Goal: Task Accomplishment & Management: Complete application form

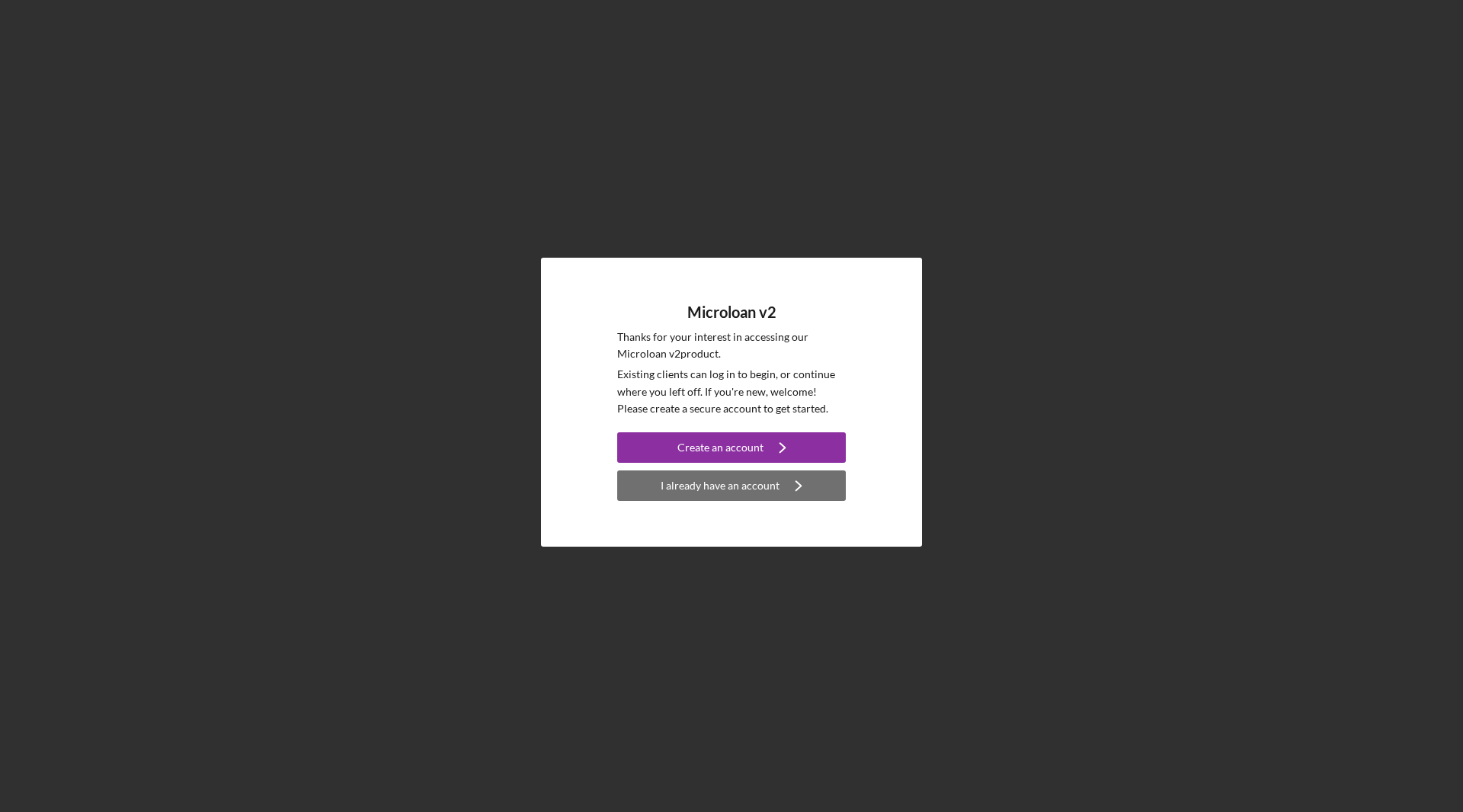
click at [739, 481] on div "I already have an account" at bounding box center [720, 485] width 119 height 30
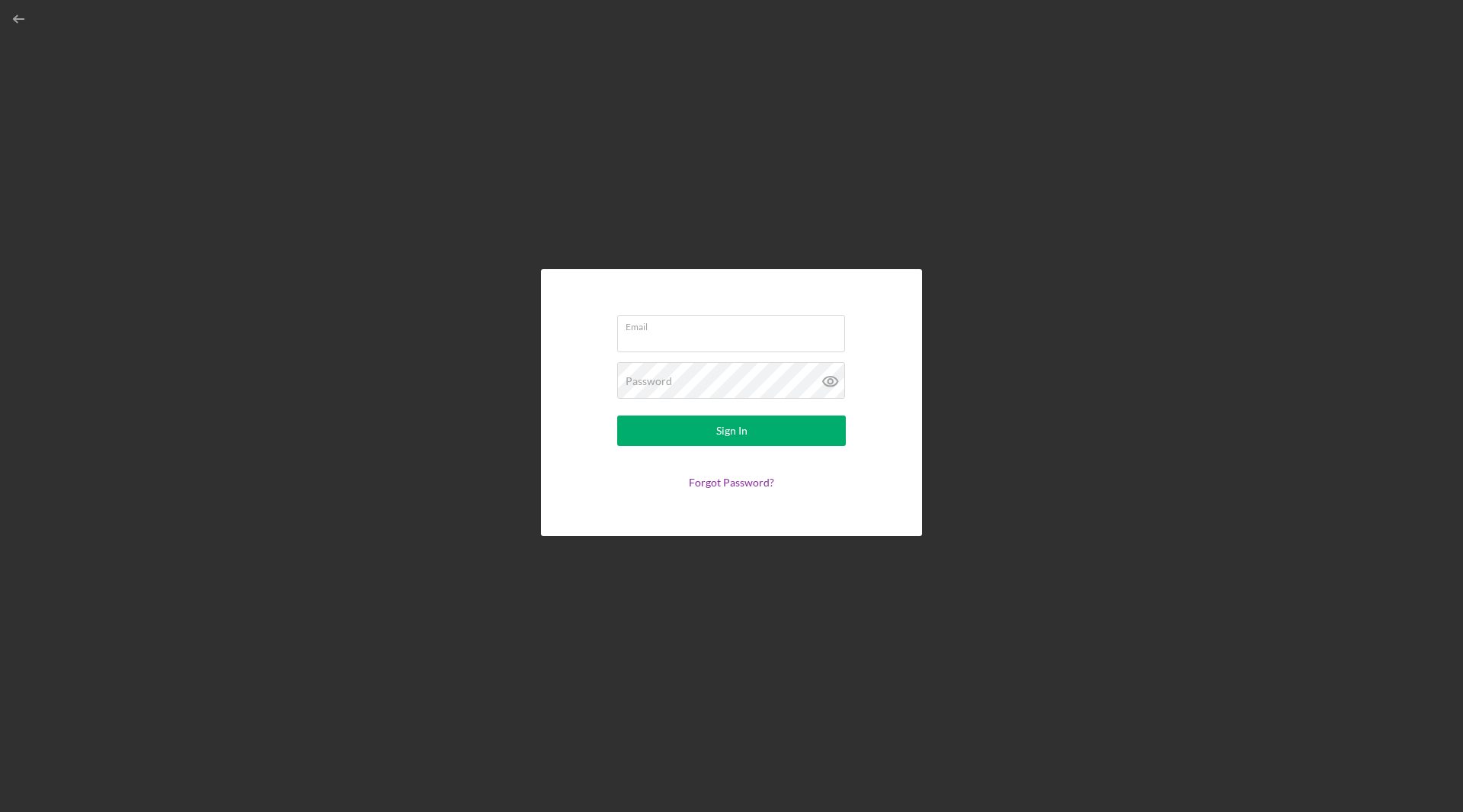
type input "[EMAIL_ADDRESS][DOMAIN_NAME]"
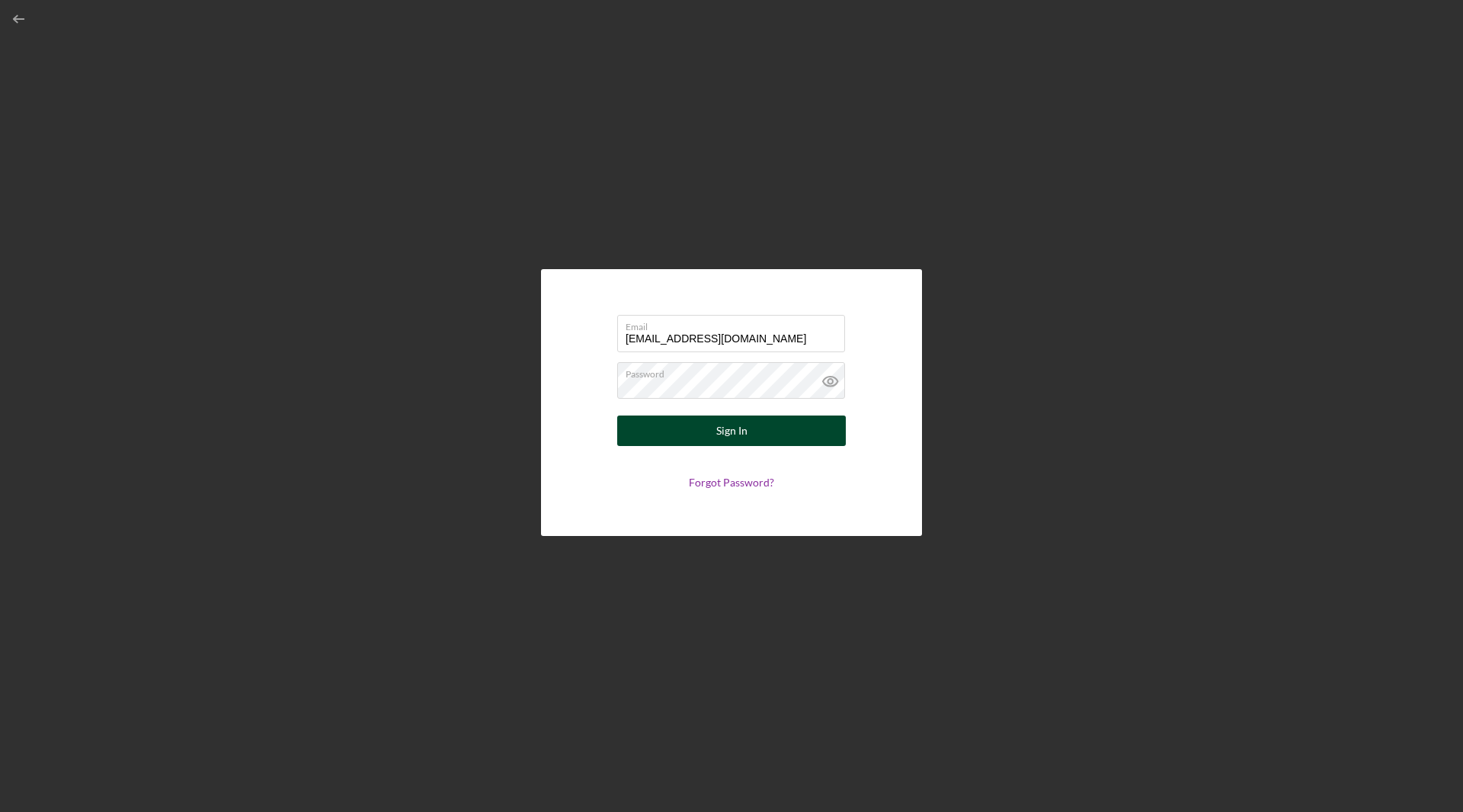
click at [725, 432] on div "Sign In" at bounding box center [732, 431] width 31 height 30
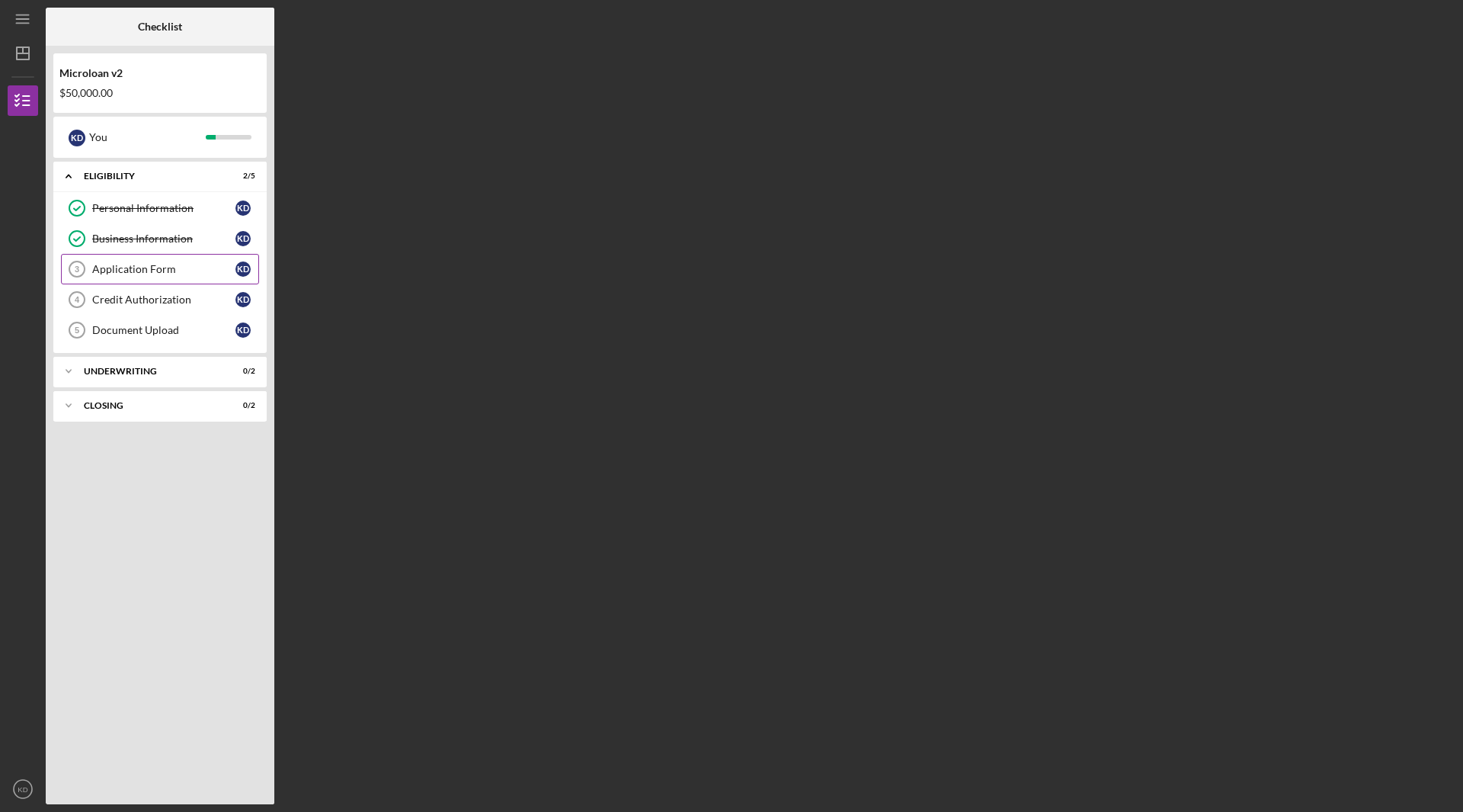
click at [163, 275] on link "Application Form 3 Application Form K D" at bounding box center [160, 269] width 198 height 30
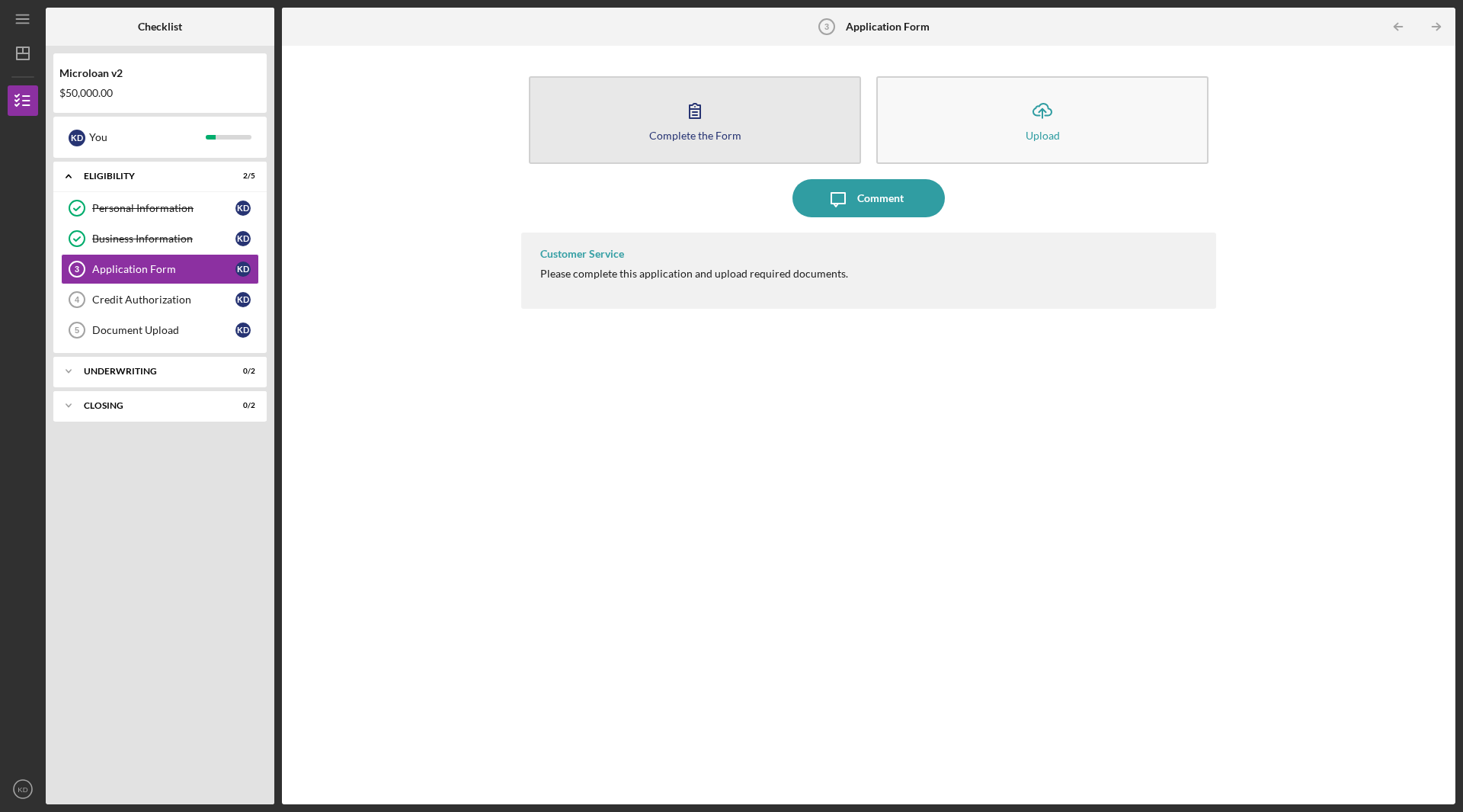
click at [705, 132] on div "Complete the Form" at bounding box center [695, 135] width 92 height 11
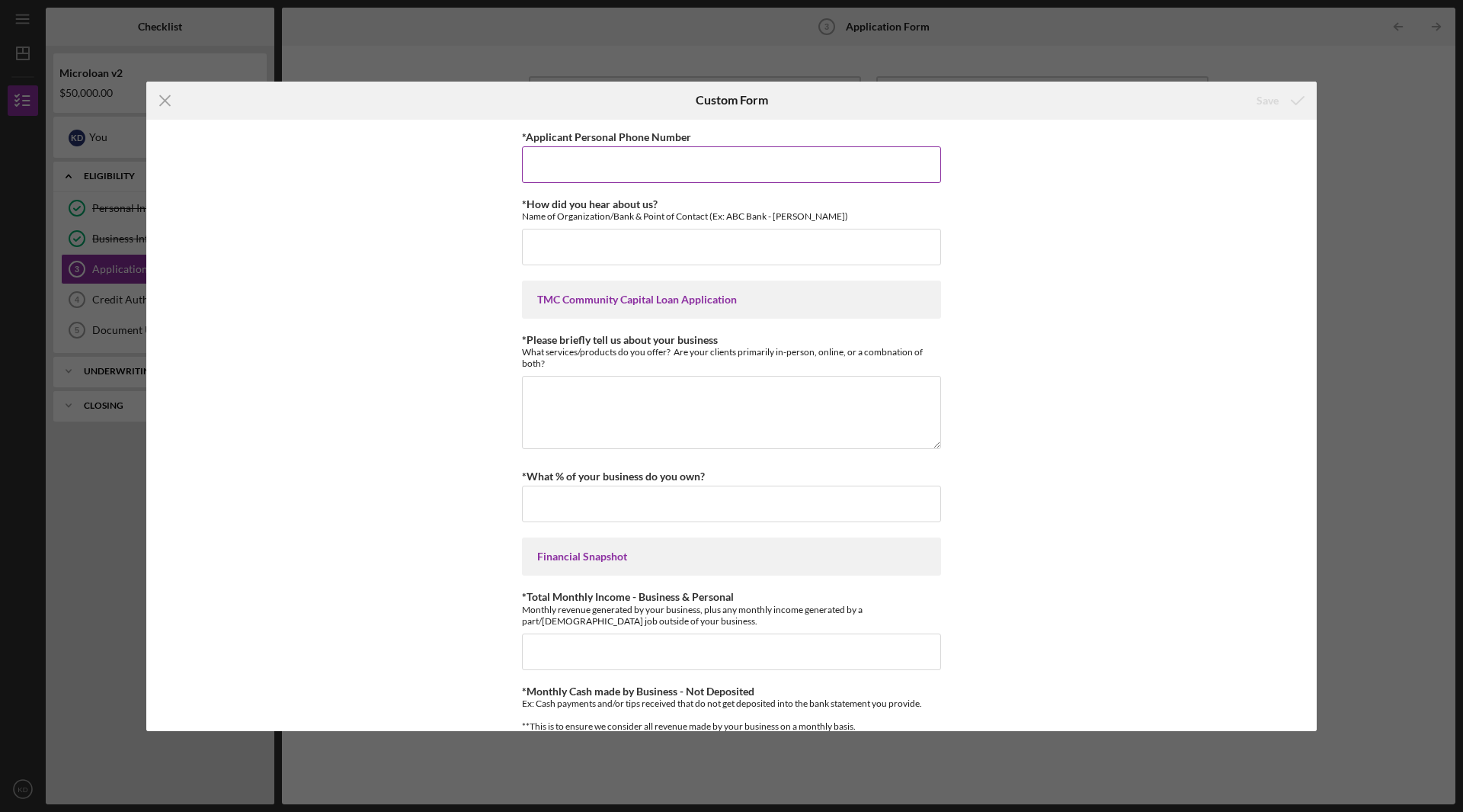
click at [706, 166] on input "*Applicant Personal Phone Number" at bounding box center [732, 165] width 419 height 36
type input "[PHONE_NUMBER]"
click at [809, 249] on input "*How did you hear about us?" at bounding box center [732, 247] width 419 height 36
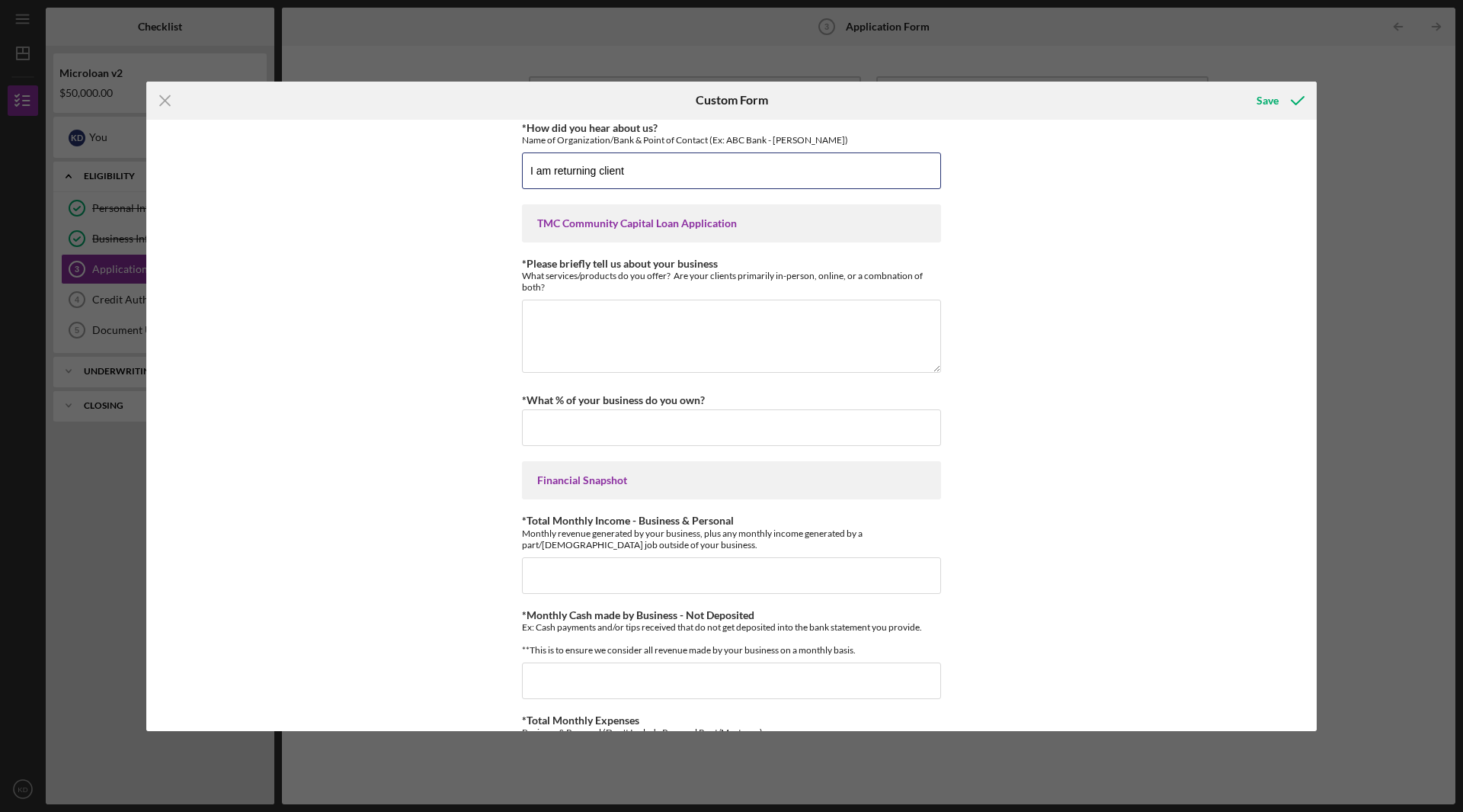
type input "I am returning client"
drag, startPoint x: 559, startPoint y: 290, endPoint x: 527, endPoint y: 260, distance: 43.9
click at [527, 260] on div "*Please briefly tell us about your business What services/products do you offer…" at bounding box center [732, 274] width 419 height 35
copy div "Please briefly tell us about your business What services/products do you offer?…"
click at [666, 329] on textarea "*Please briefly tell us about your business" at bounding box center [732, 335] width 419 height 73
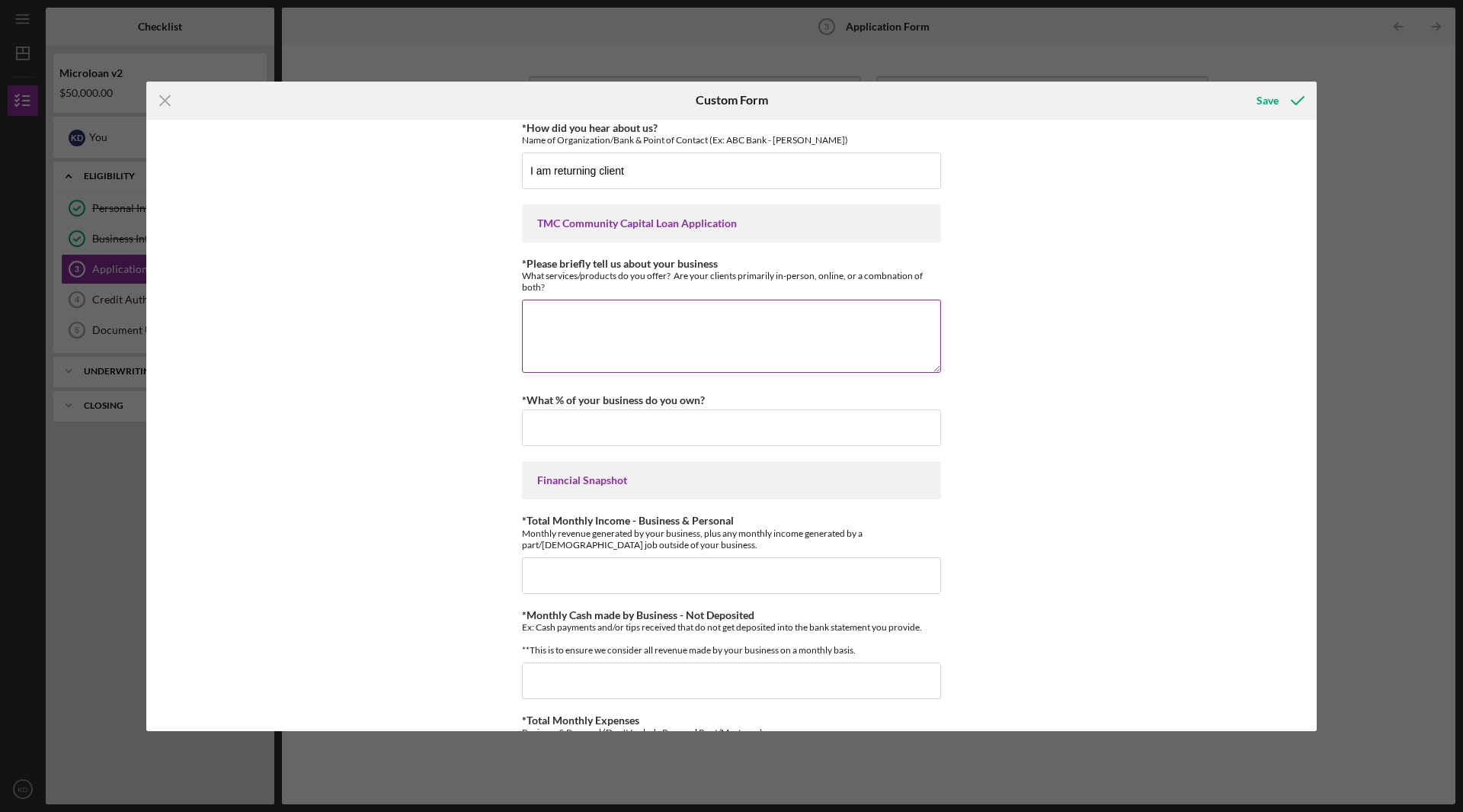
paste textarea "I operate a full-service travel agency specializing in international group tour…"
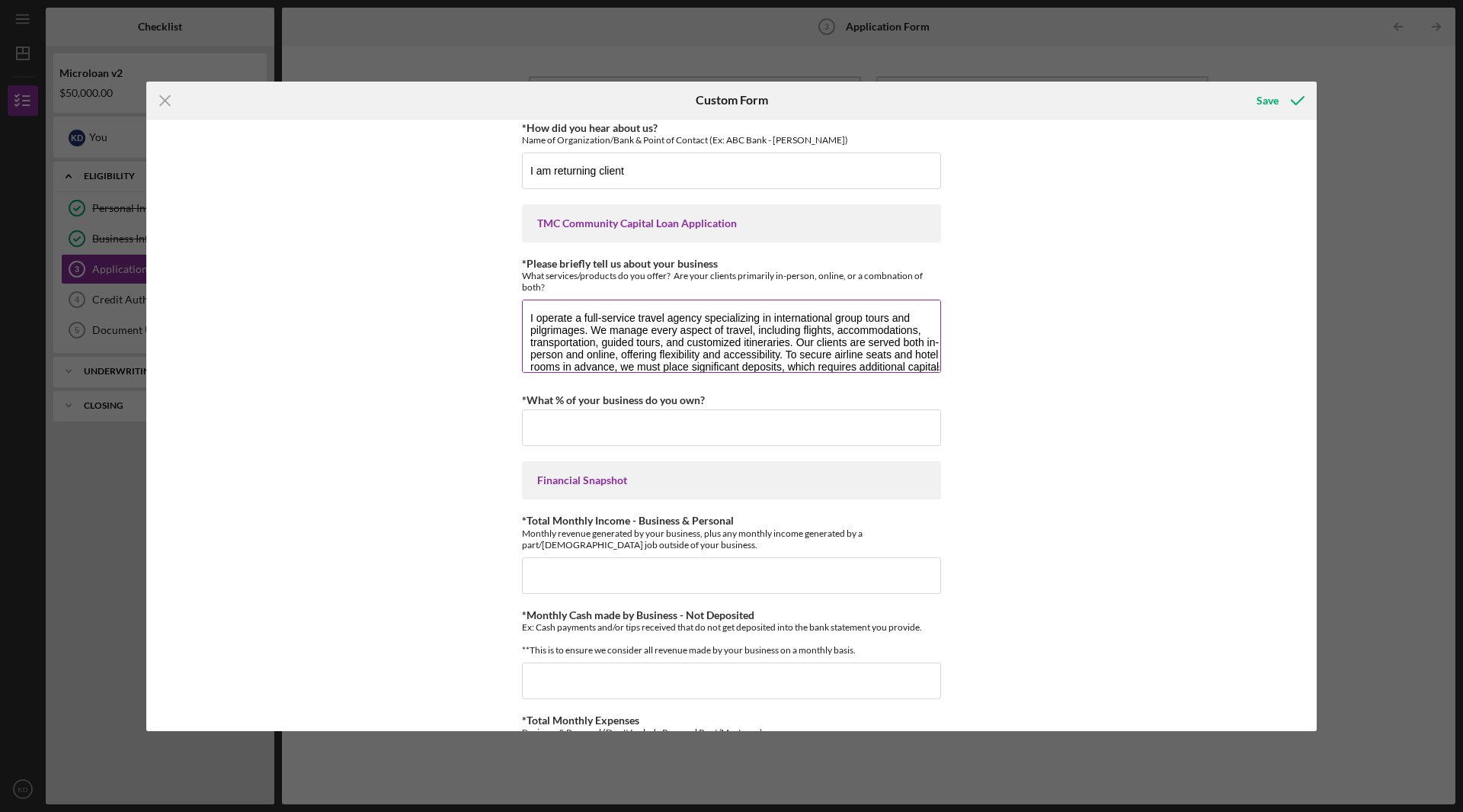
scroll to position [26, 0]
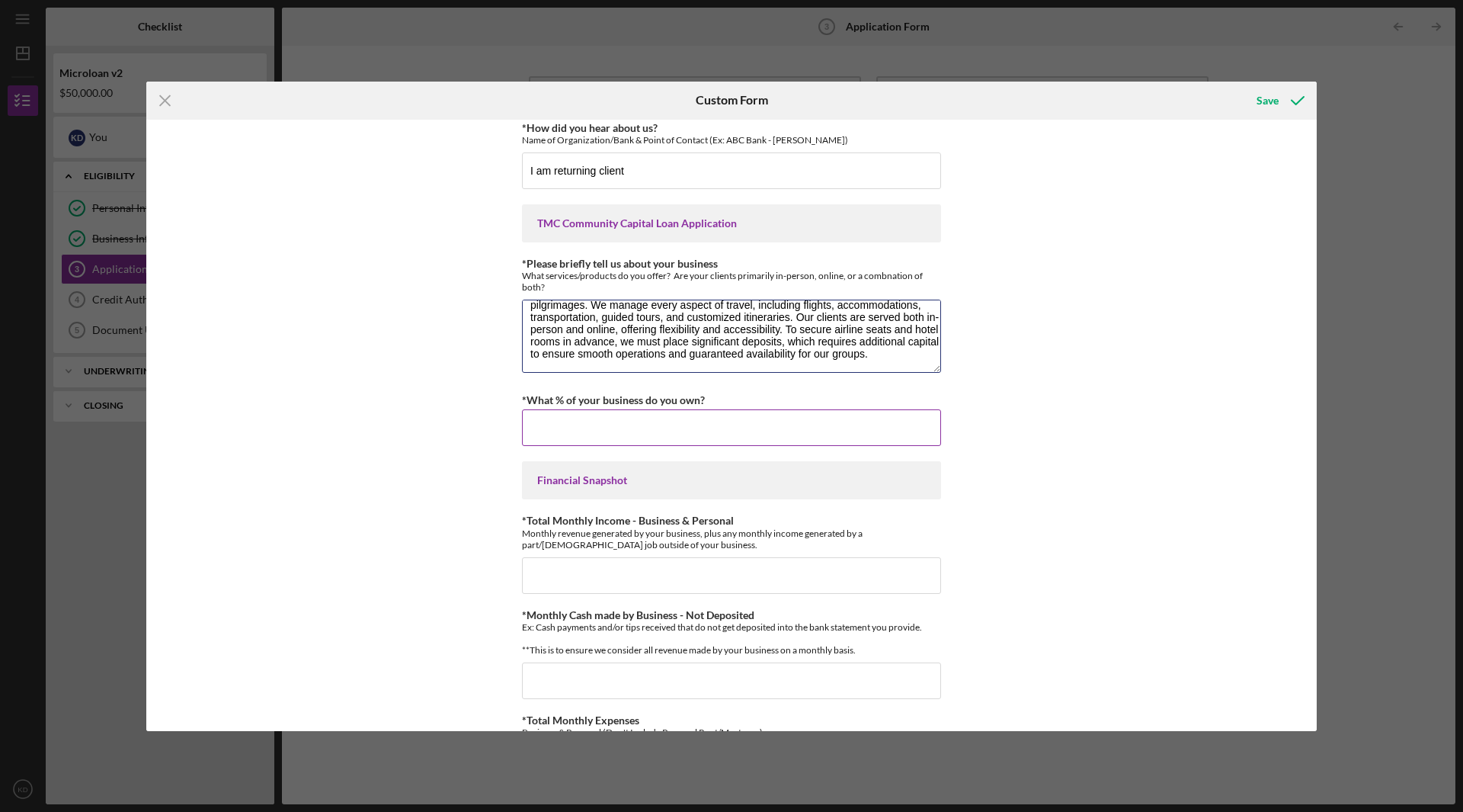
type textarea "I operate a full-service travel agency specializing in international group tour…"
click at [715, 420] on input "*What % of your business do you own?" at bounding box center [732, 427] width 419 height 36
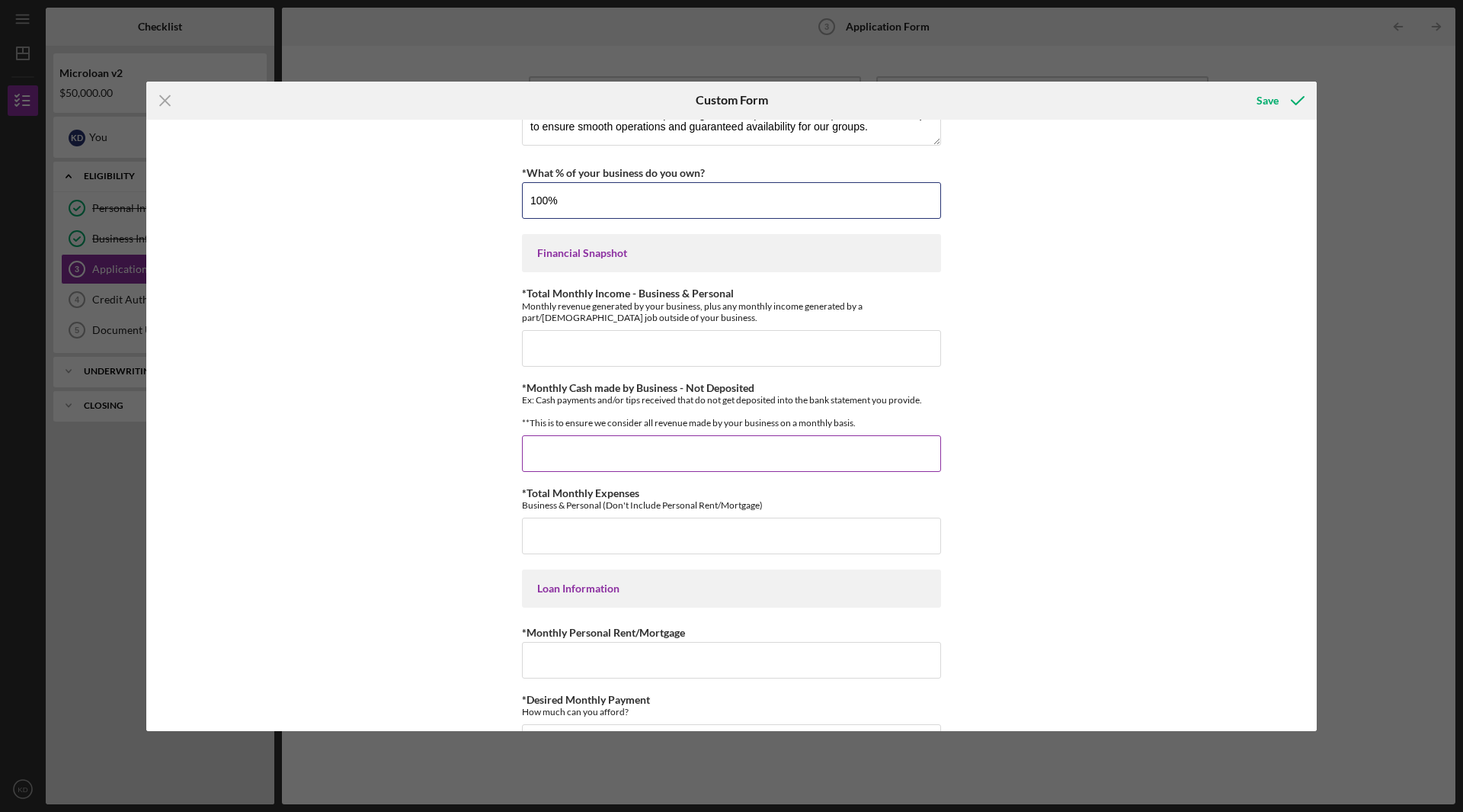
scroll to position [305, 0]
type input "100.00000%"
click at [721, 348] on input "*Total Monthly Income - Business & Personal" at bounding box center [732, 347] width 419 height 36
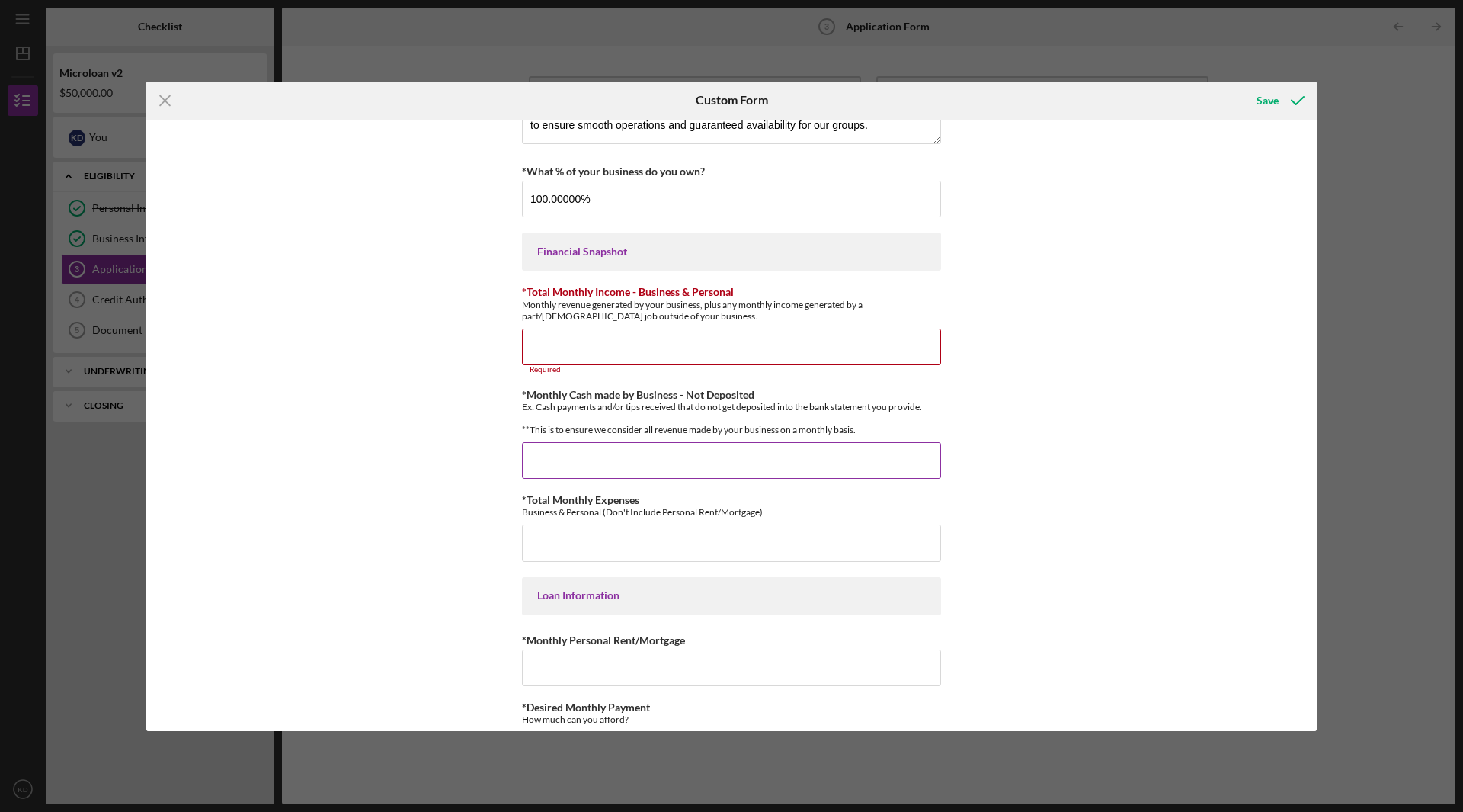
click at [714, 462] on input "*Monthly Cash made by Business - Not Deposited" at bounding box center [732, 460] width 419 height 36
click at [733, 361] on input "*Total Monthly Income - Business & Personal" at bounding box center [732, 347] width 419 height 36
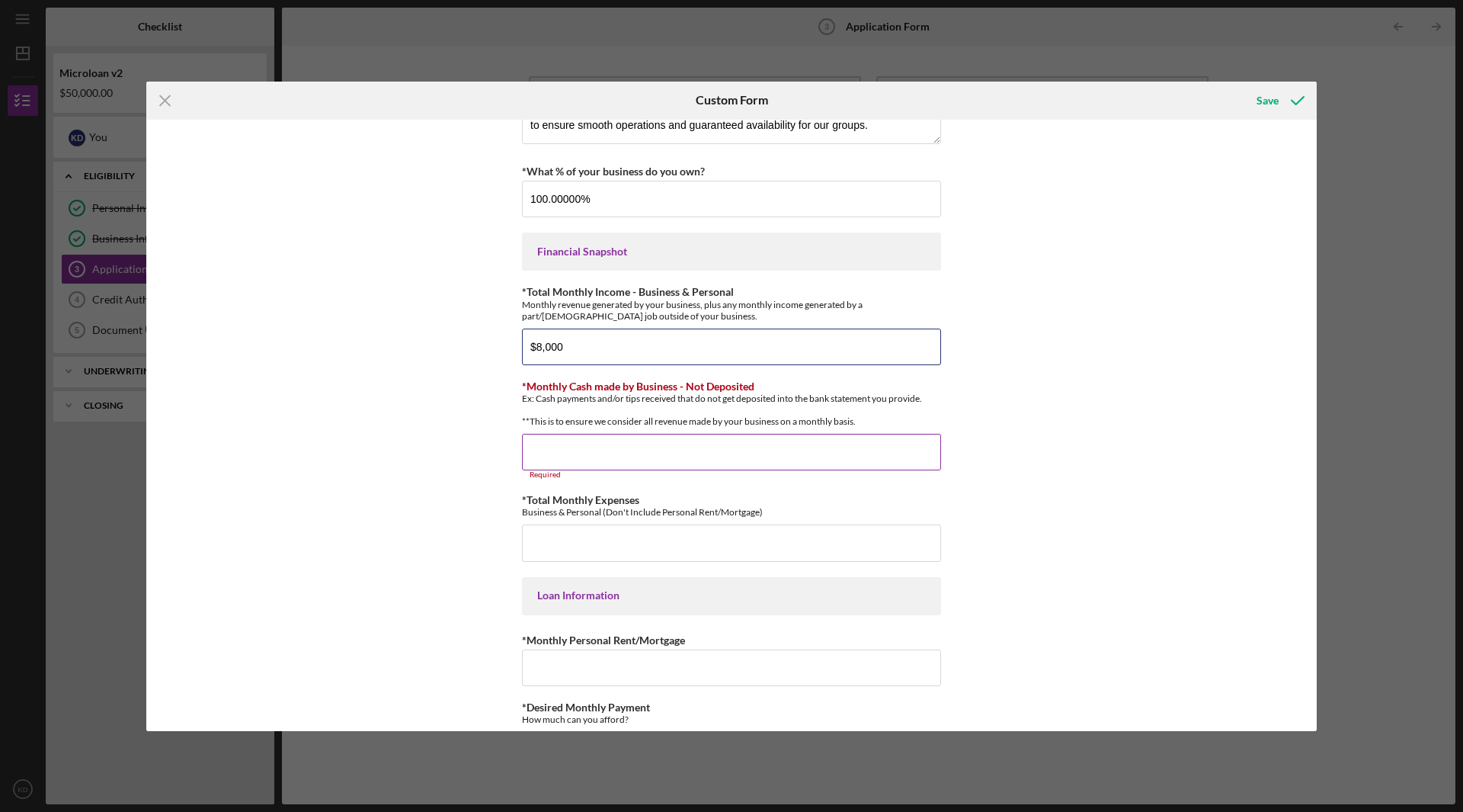
type input "$8,000"
click at [716, 464] on input "*Monthly Cash made by Business - Not Deposited" at bounding box center [732, 452] width 419 height 36
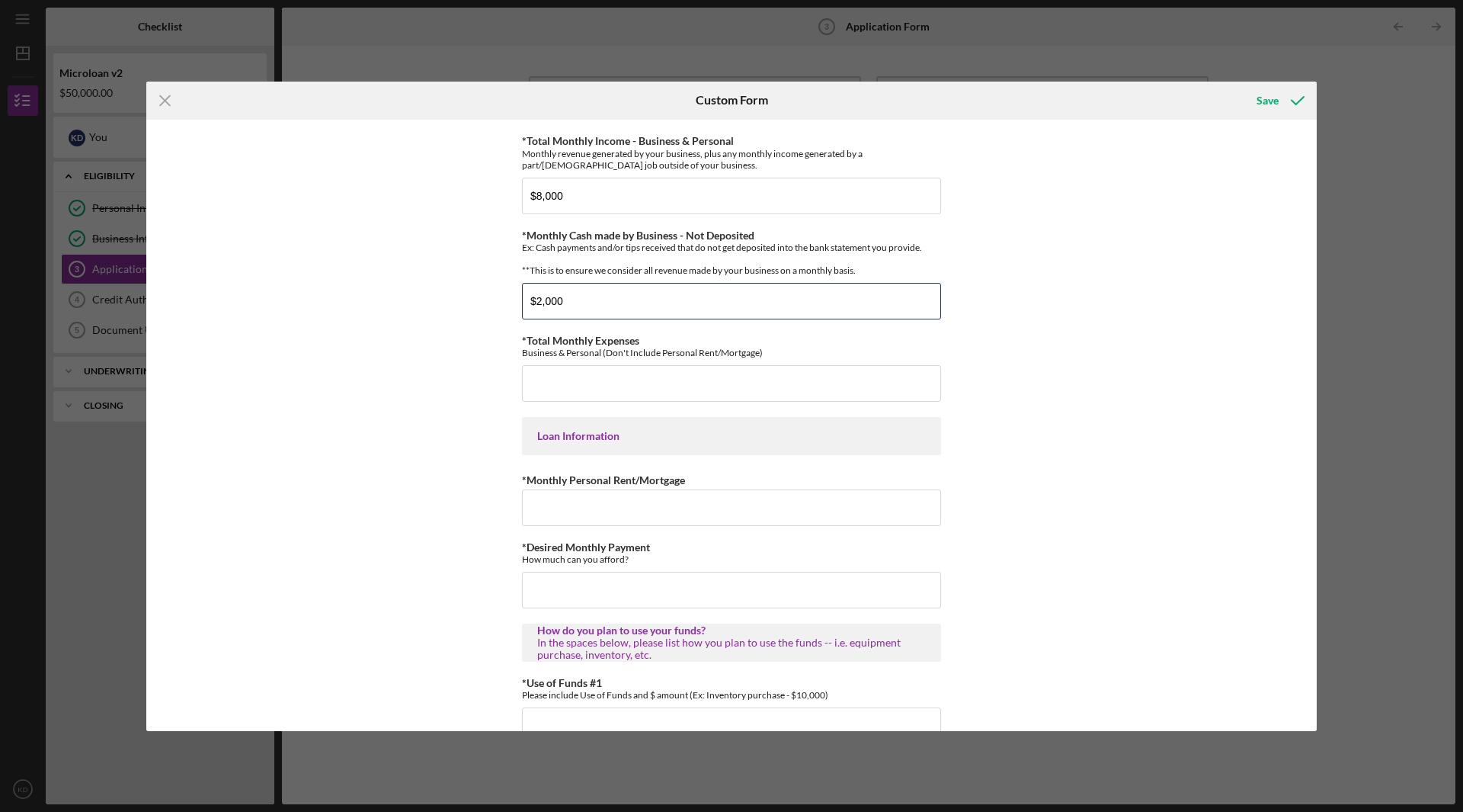
scroll to position [457, 0]
type input "$2,000"
click at [778, 392] on input "*Total Monthly Expenses" at bounding box center [732, 381] width 419 height 36
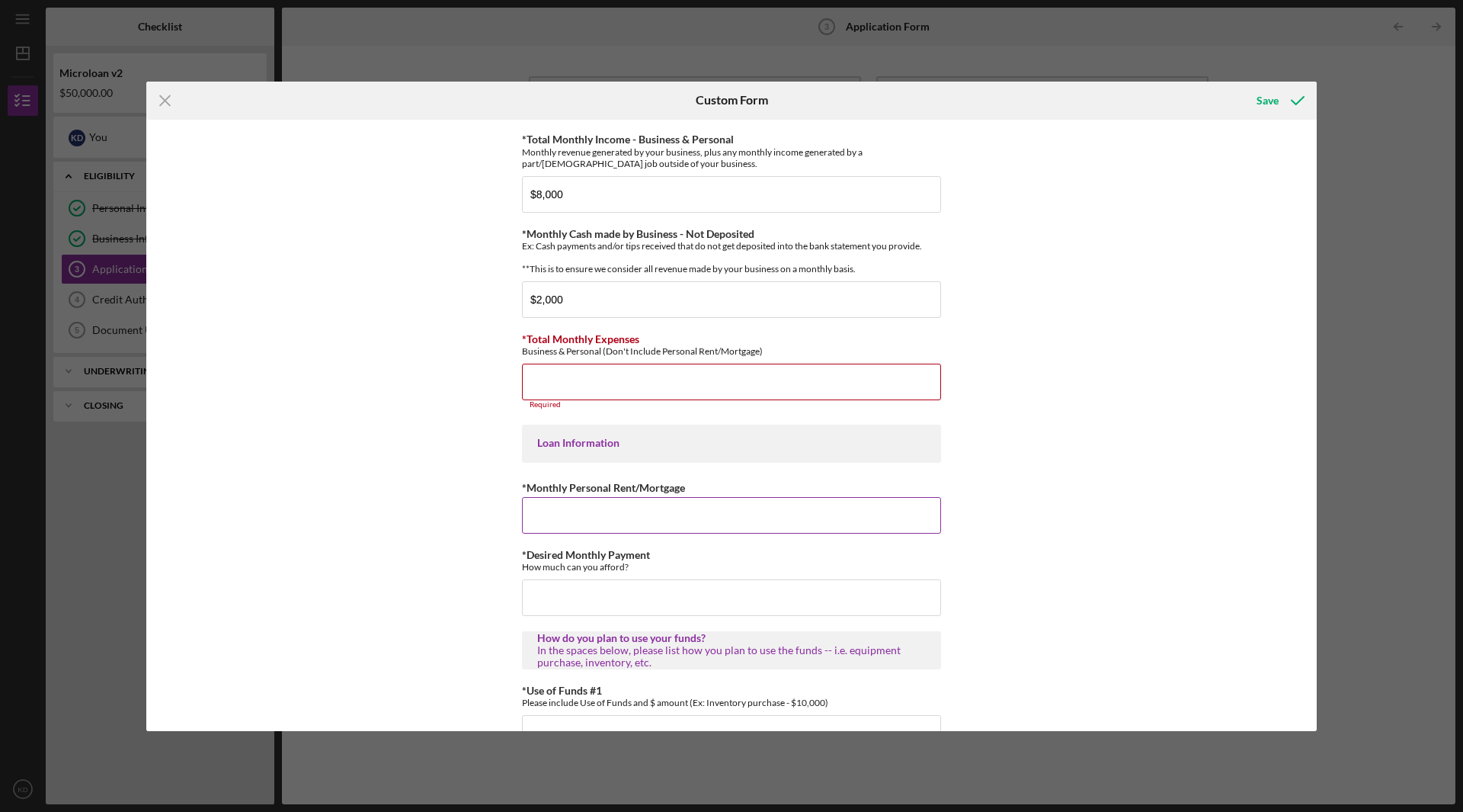
click at [731, 533] on input "*Monthly Personal Rent/Mortgage" at bounding box center [732, 515] width 419 height 36
type input "$1,700"
click at [670, 396] on input "*Total Monthly Expenses" at bounding box center [732, 381] width 419 height 36
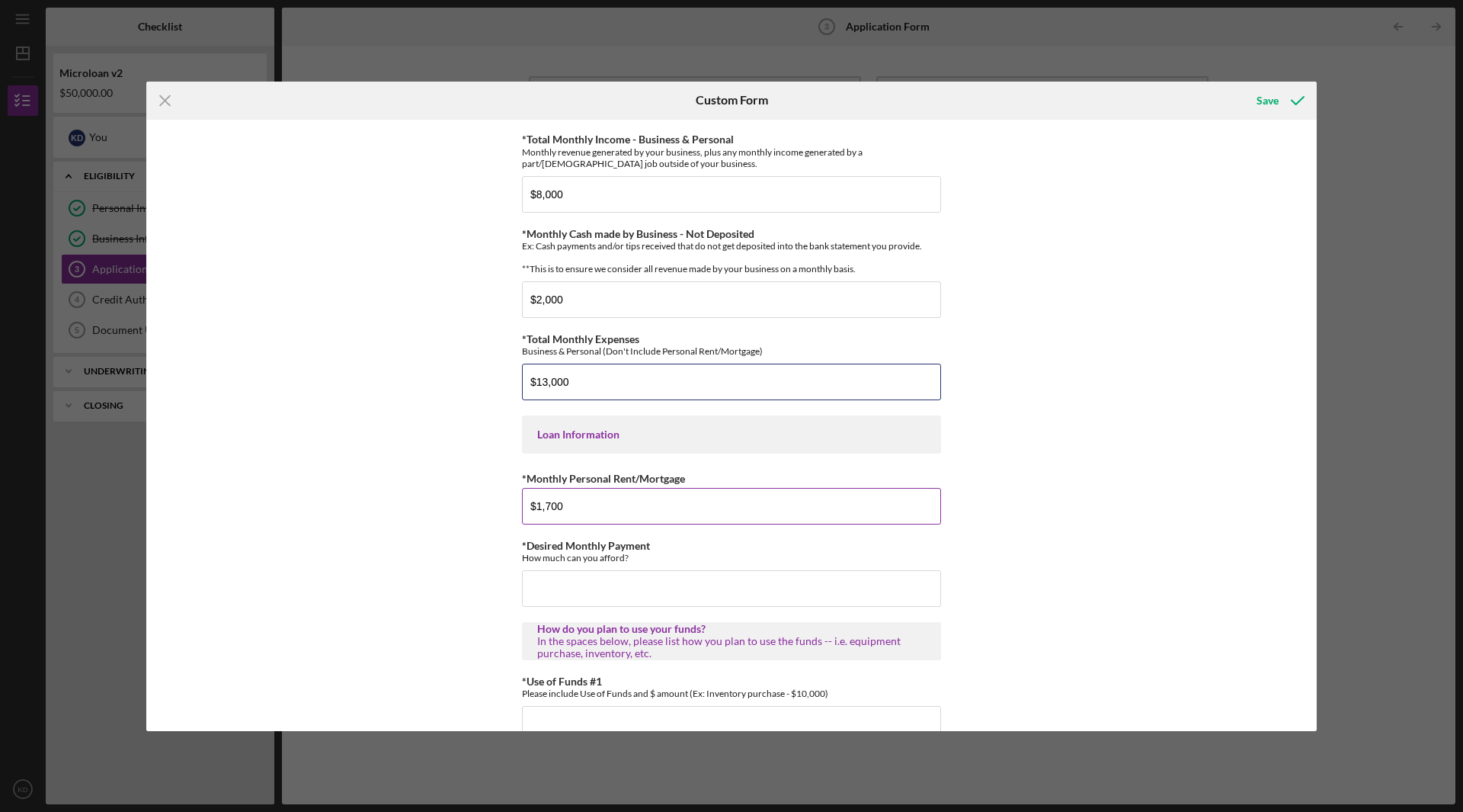
scroll to position [534, 0]
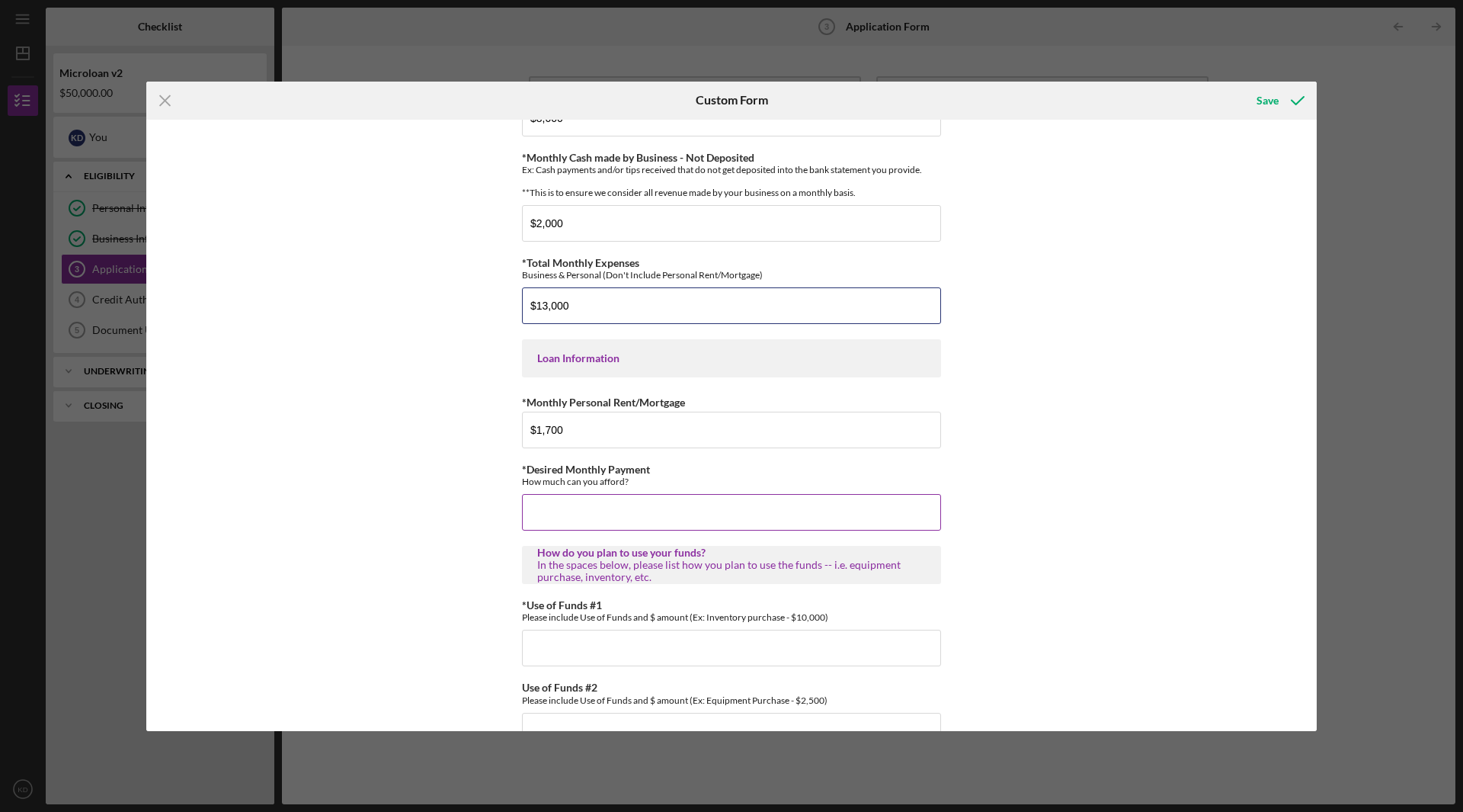
type input "$13,000"
click at [619, 525] on input "*Desired Monthly Payment" at bounding box center [732, 512] width 419 height 36
type input "$15,000"
drag, startPoint x: 611, startPoint y: 320, endPoint x: 260, endPoint y: 362, distance: 353.5
click at [260, 362] on div "*Applicant Personal Phone Number [PHONE_NUMBER] *How did you hear about us? Nam…" at bounding box center [732, 425] width 1170 height 611
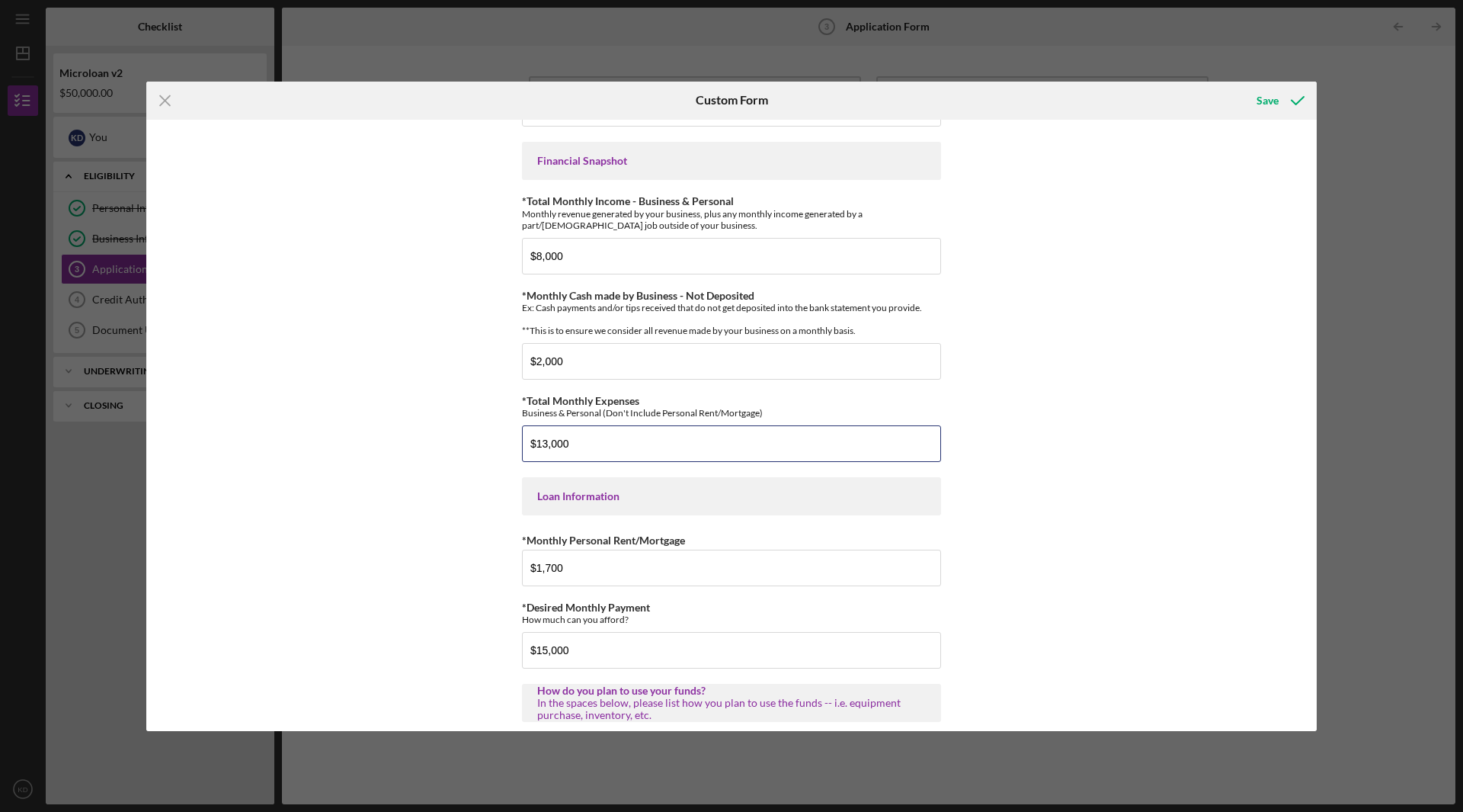
scroll to position [381, 0]
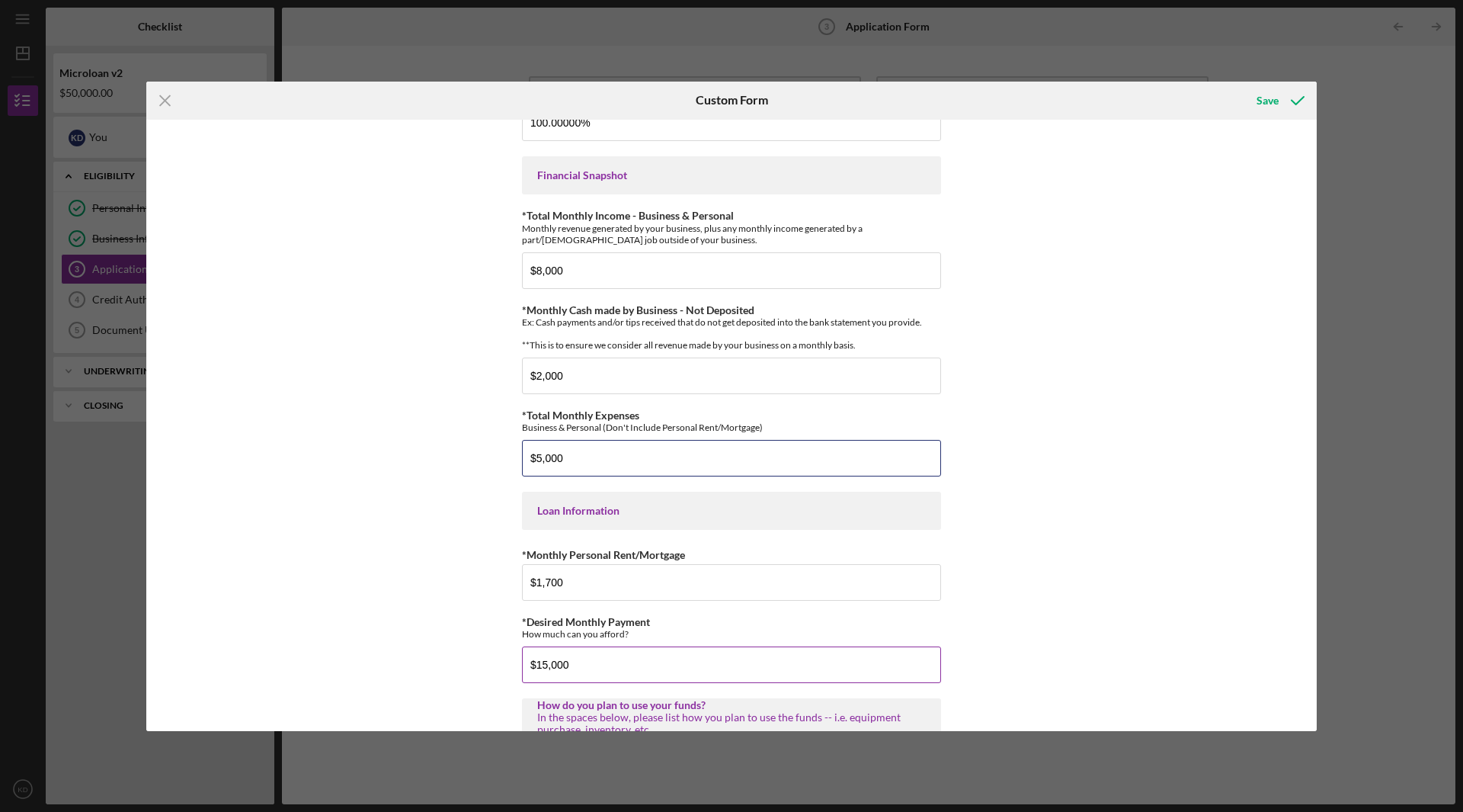
type input "$5,000"
drag, startPoint x: 602, startPoint y: 681, endPoint x: 251, endPoint y: 699, distance: 351.5
click at [251, 699] on div "*Applicant Personal Phone Number [PHONE_NUMBER] *How did you hear about us? Nam…" at bounding box center [732, 425] width 1170 height 611
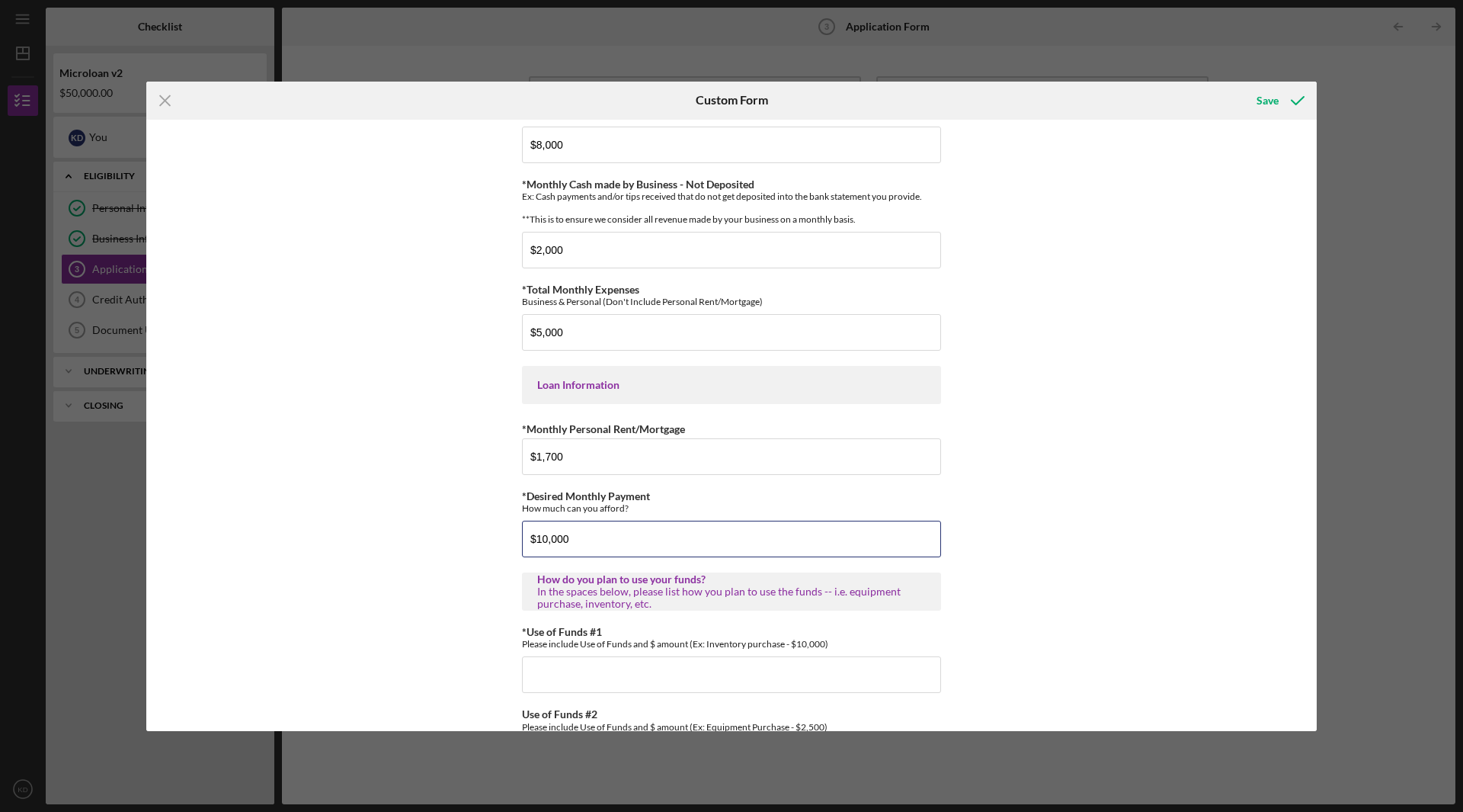
scroll to position [534, 0]
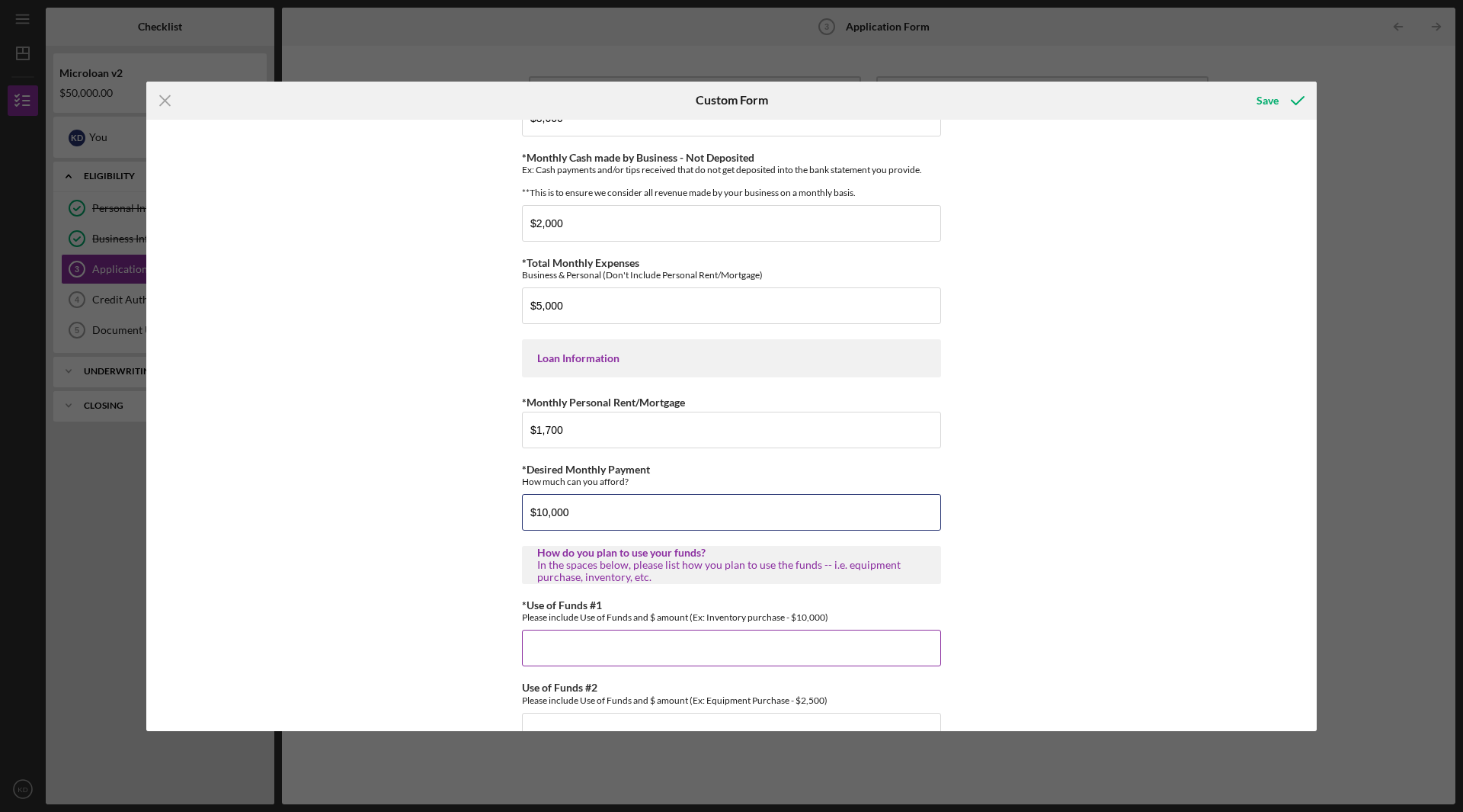
type input "$10,000"
click at [678, 663] on input "*Use of Funds #1" at bounding box center [732, 648] width 419 height 36
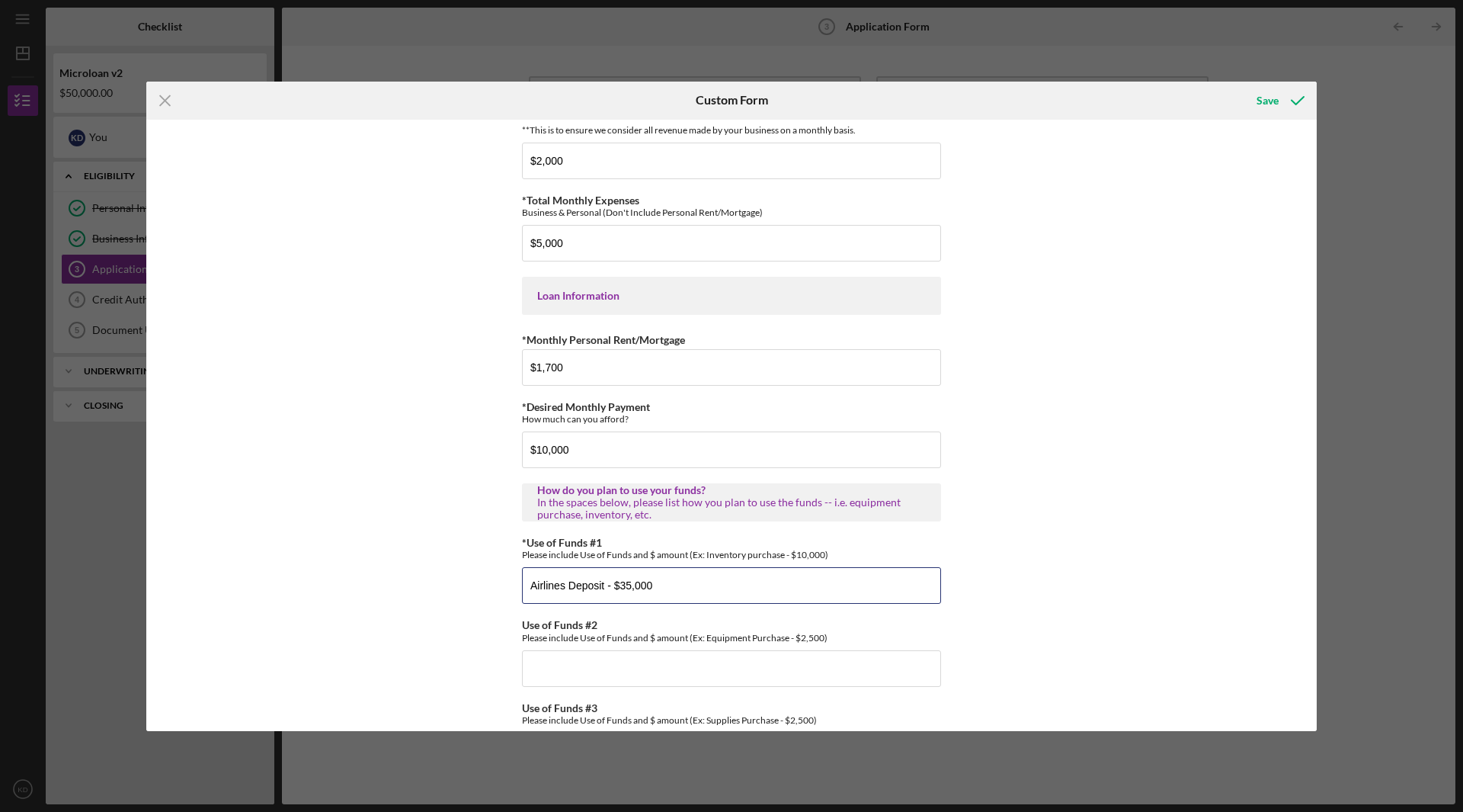
scroll to position [668, 0]
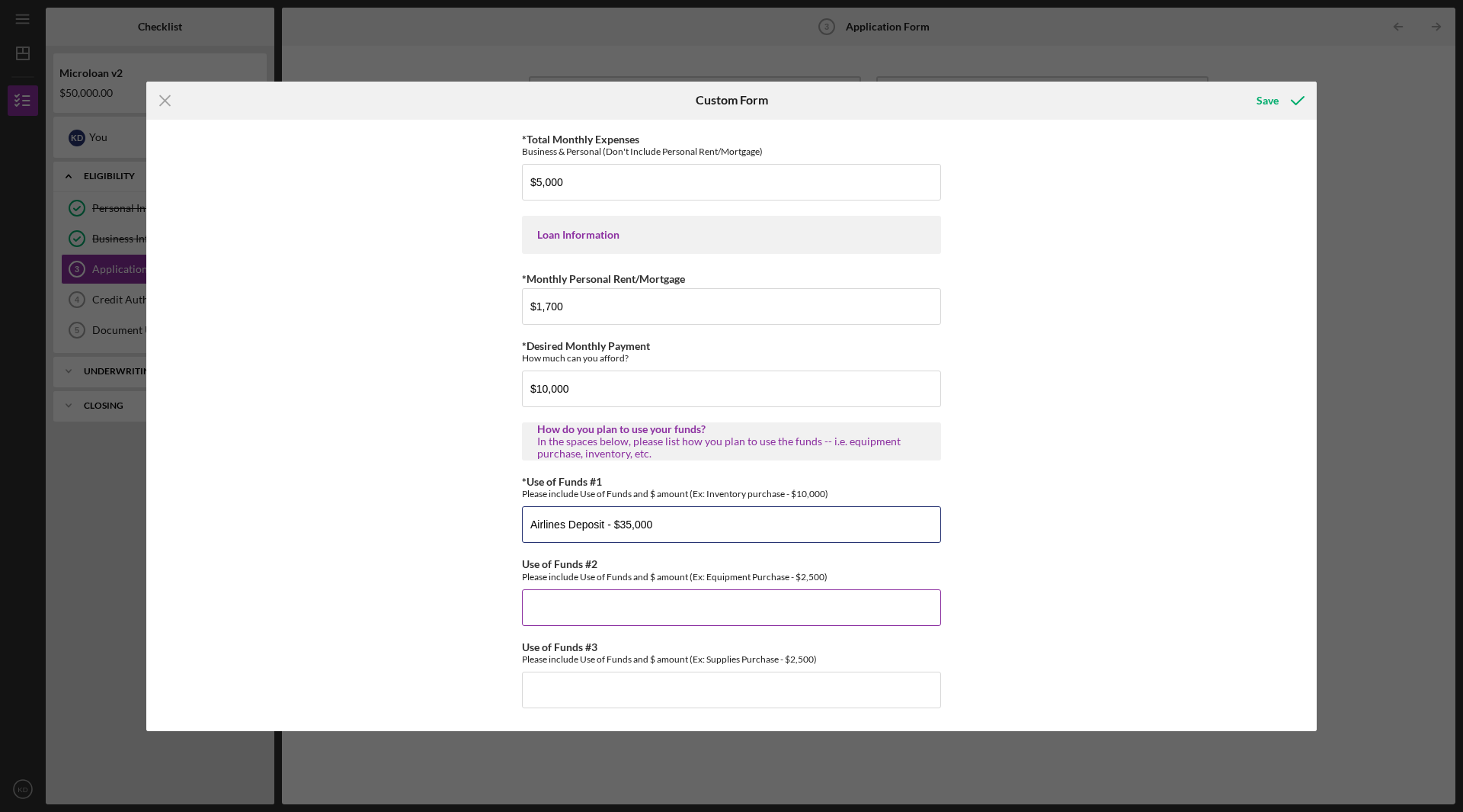
type input "Airlines Deposit - $35,000"
click at [762, 611] on input "Use of Funds #2" at bounding box center [732, 607] width 419 height 36
type input "Accomodation Deposit - $20,000"
click at [630, 527] on input "Airlines Deposit - $35,000" at bounding box center [732, 524] width 419 height 36
type input "Airlines Deposit - $30,000"
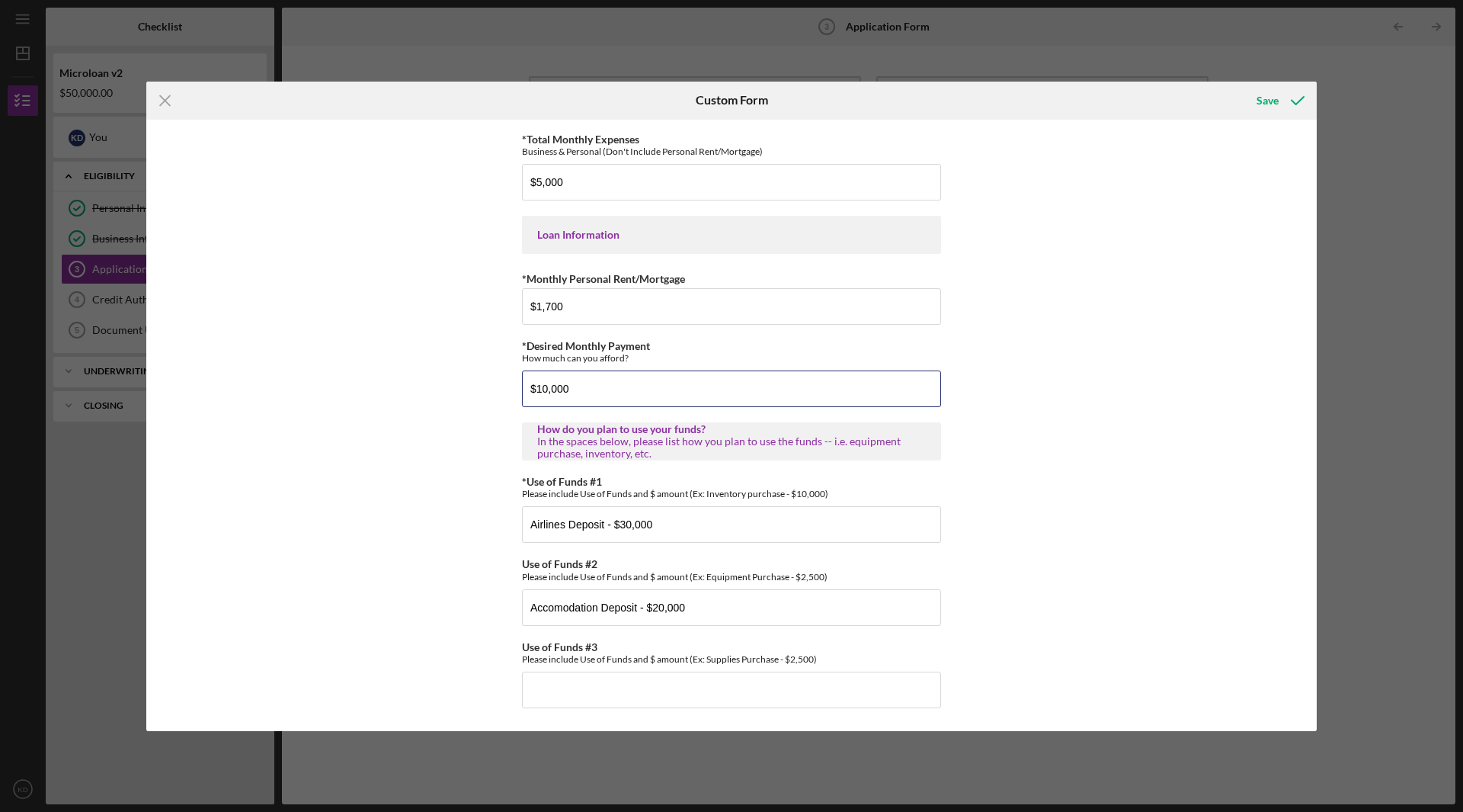
drag, startPoint x: 634, startPoint y: 387, endPoint x: 273, endPoint y: 435, distance: 364.2
click at [273, 435] on div "*Applicant Personal Phone Number [PHONE_NUMBER] *How did you hear about us? Nam…" at bounding box center [732, 425] width 1170 height 611
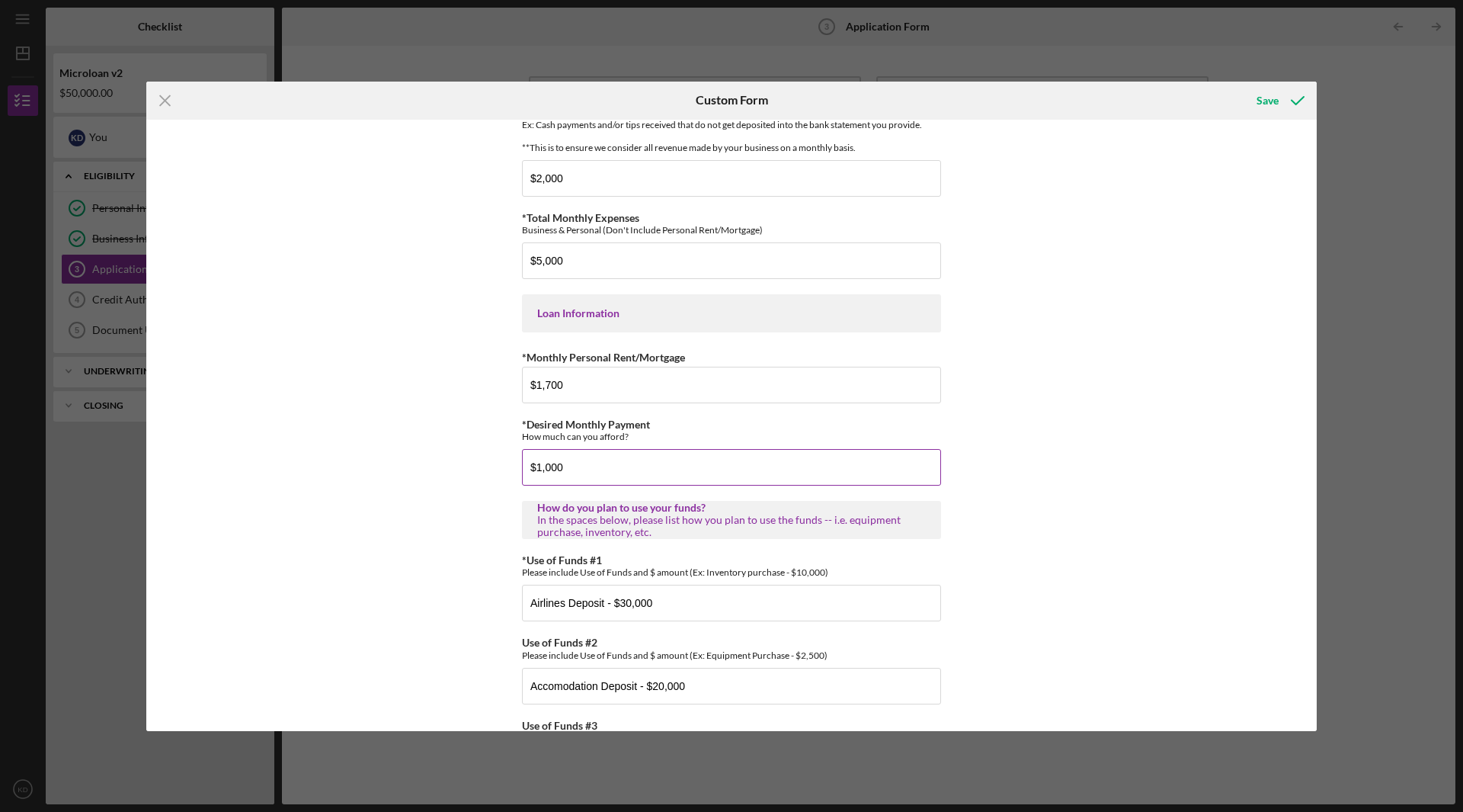
scroll to position [516, 0]
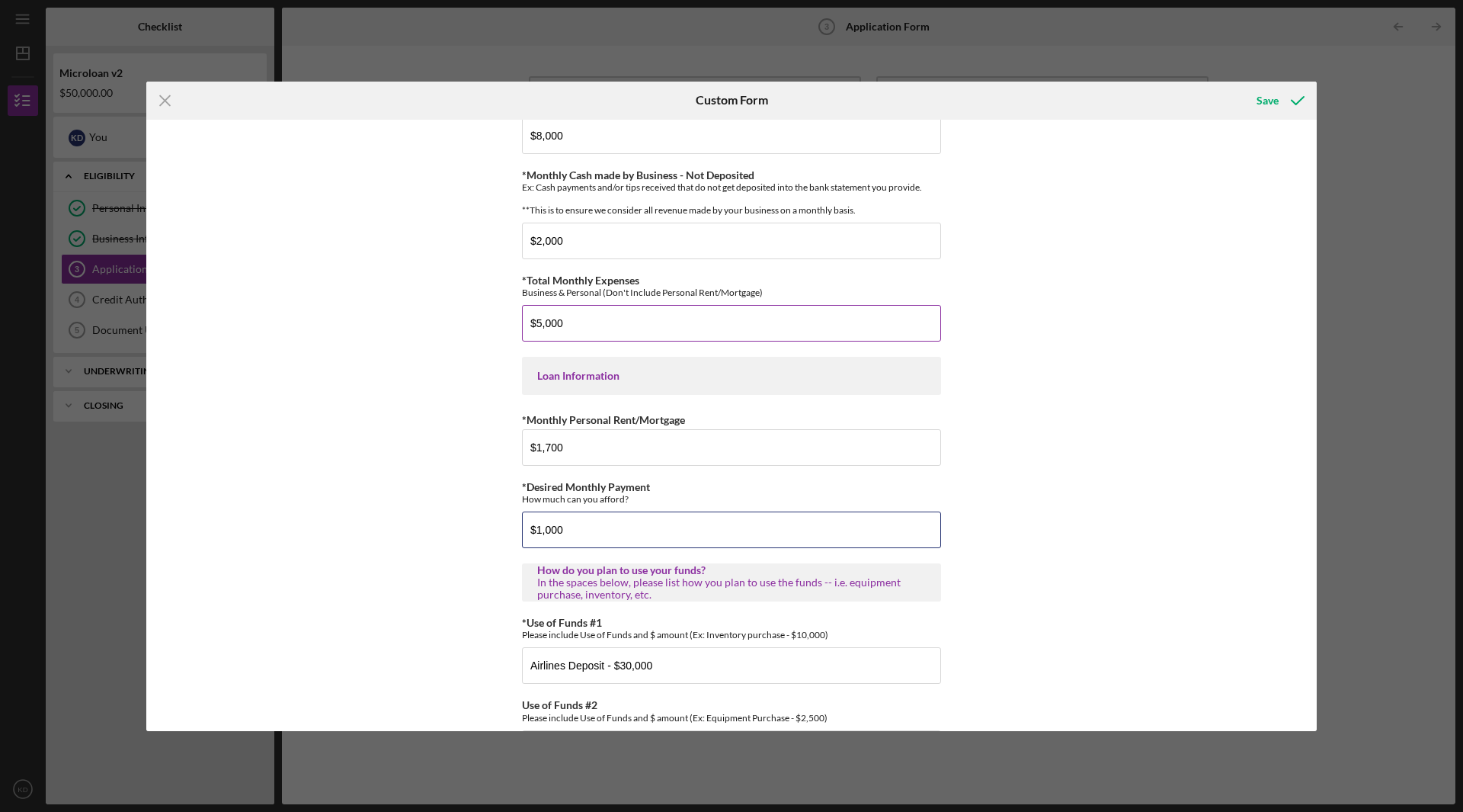
type input "$1,000"
click at [540, 336] on input "$5,000" at bounding box center [732, 323] width 419 height 36
click at [1113, 512] on div "*Applicant Personal Phone Number [PHONE_NUMBER] *How did you hear about us? Nam…" at bounding box center [732, 425] width 1170 height 611
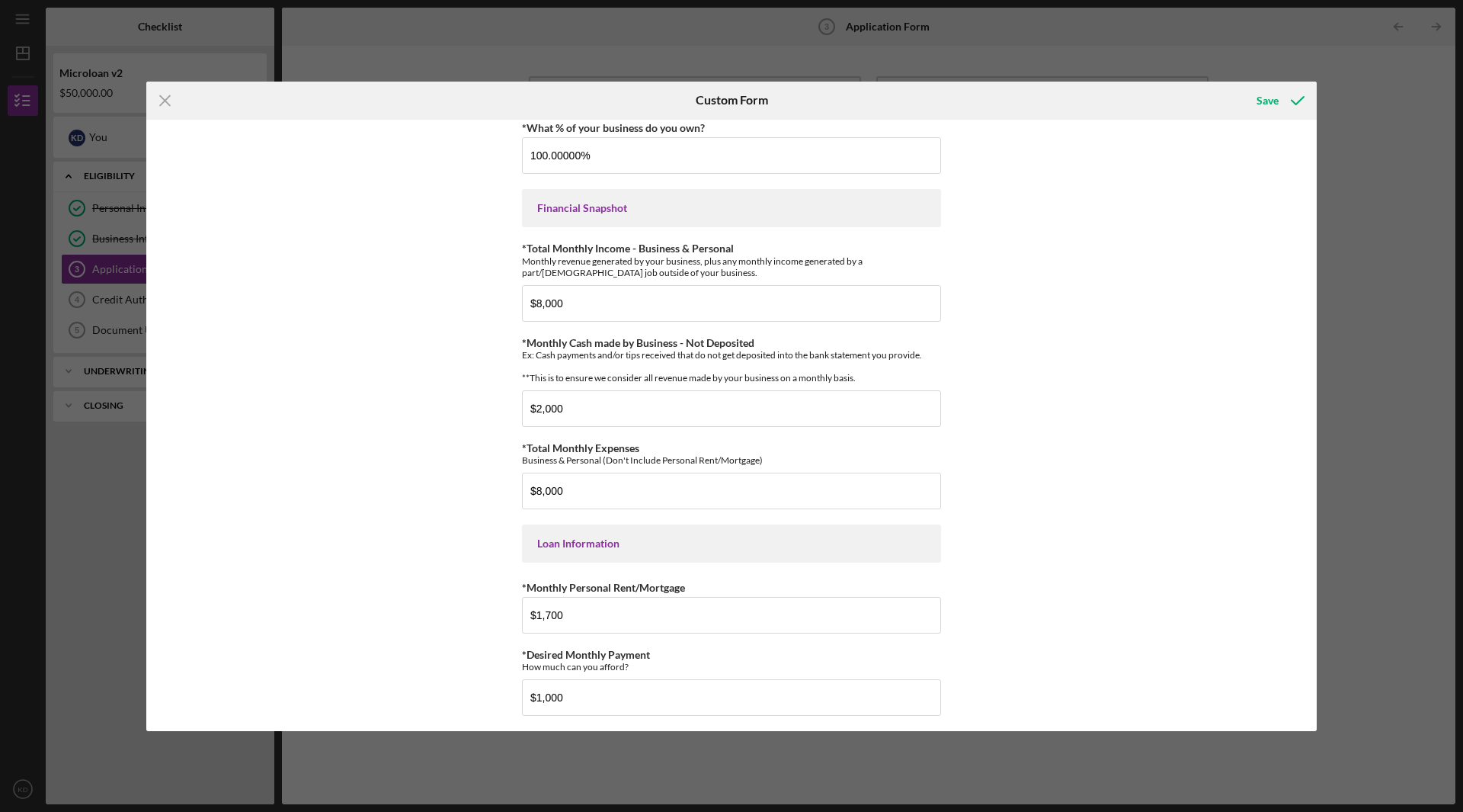
scroll to position [439, 0]
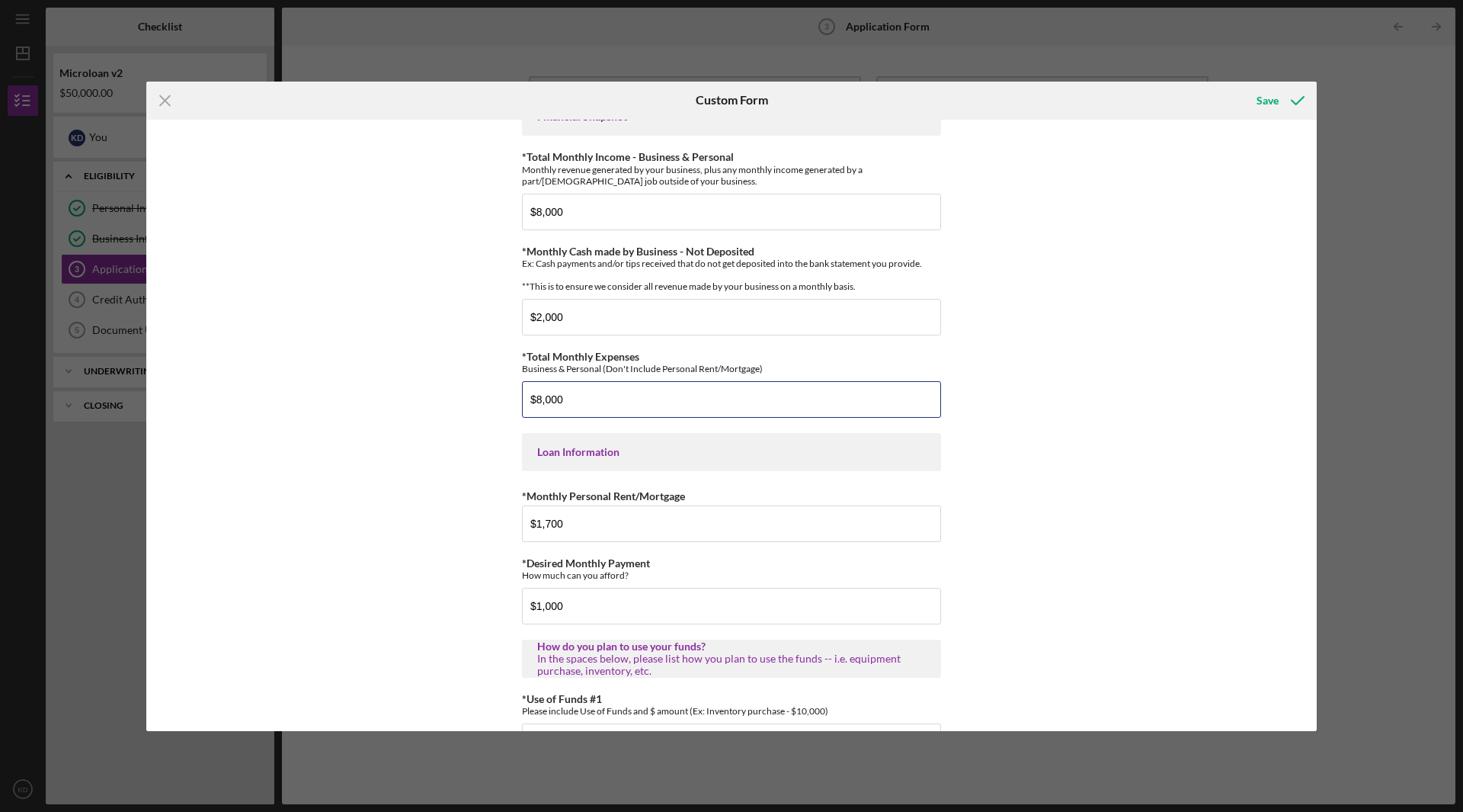
drag, startPoint x: 570, startPoint y: 415, endPoint x: 460, endPoint y: 416, distance: 110.0
click at [460, 416] on div "*Applicant Personal Phone Number [PHONE_NUMBER] *How did you hear about us? Nam…" at bounding box center [732, 425] width 1170 height 611
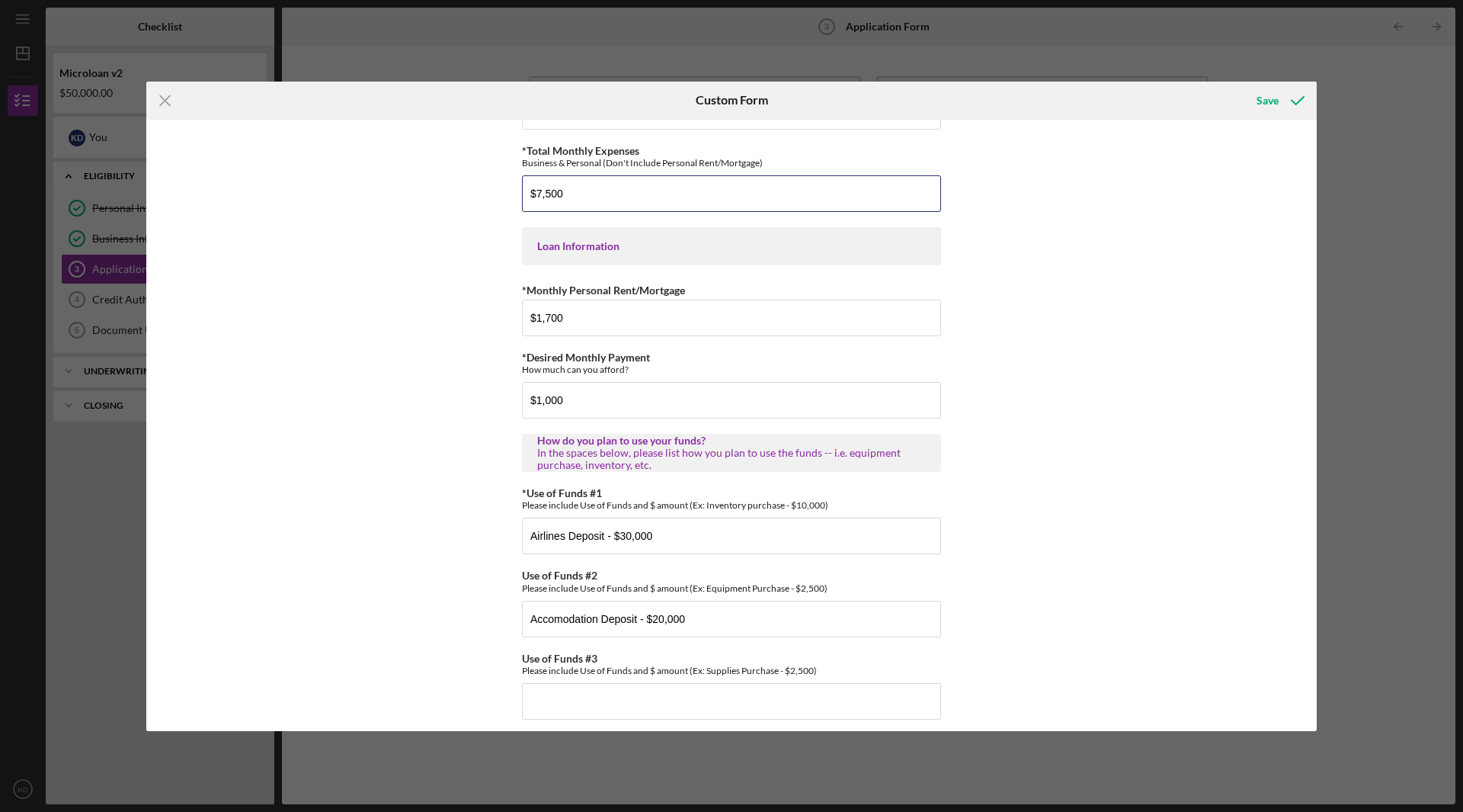
scroll to position [668, 0]
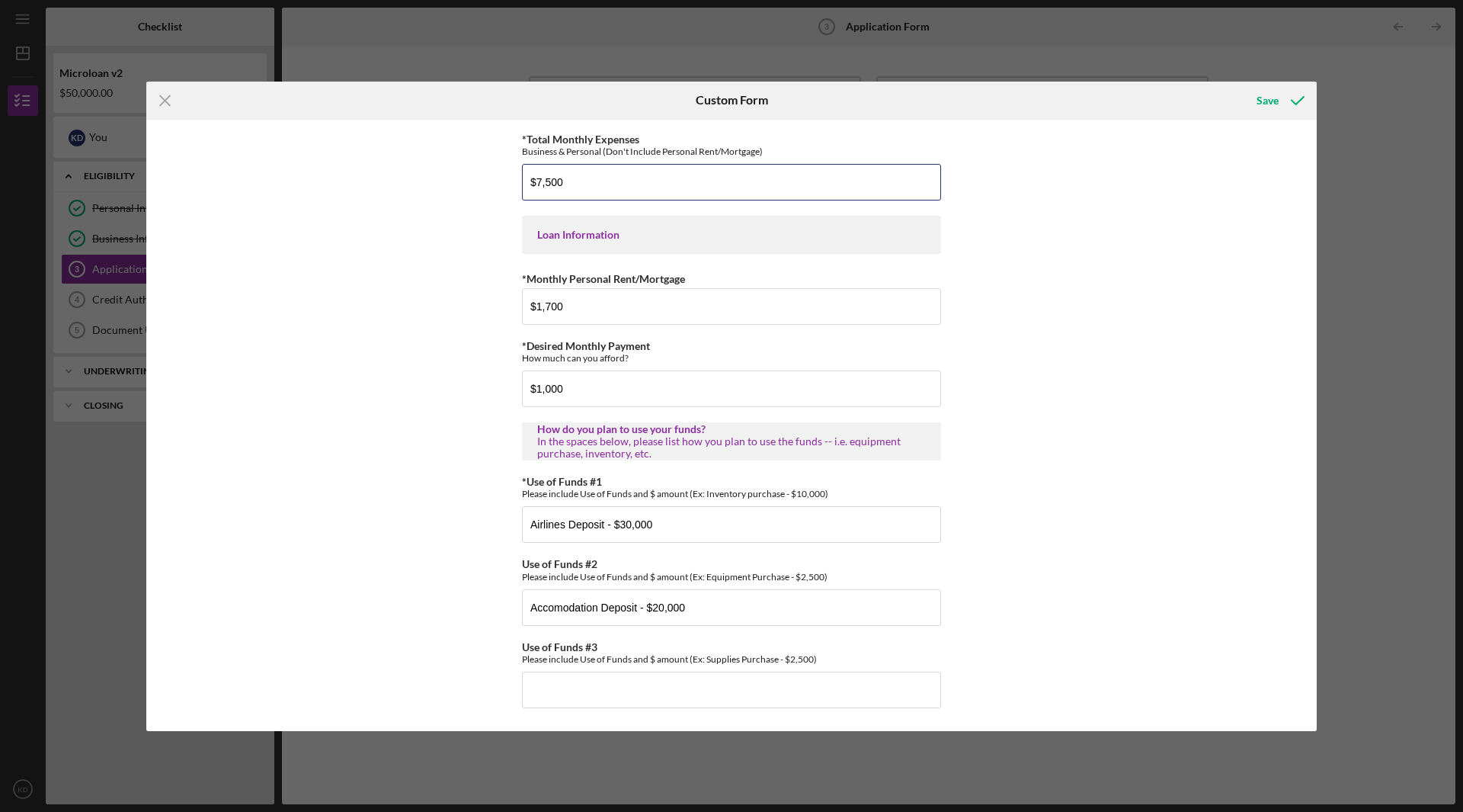
type input "$7,500"
click at [1199, 467] on div "*Applicant Personal Phone Number [PHONE_NUMBER] *How did you hear about us? Nam…" at bounding box center [732, 425] width 1170 height 611
click at [1270, 99] on div "Save" at bounding box center [1268, 101] width 22 height 30
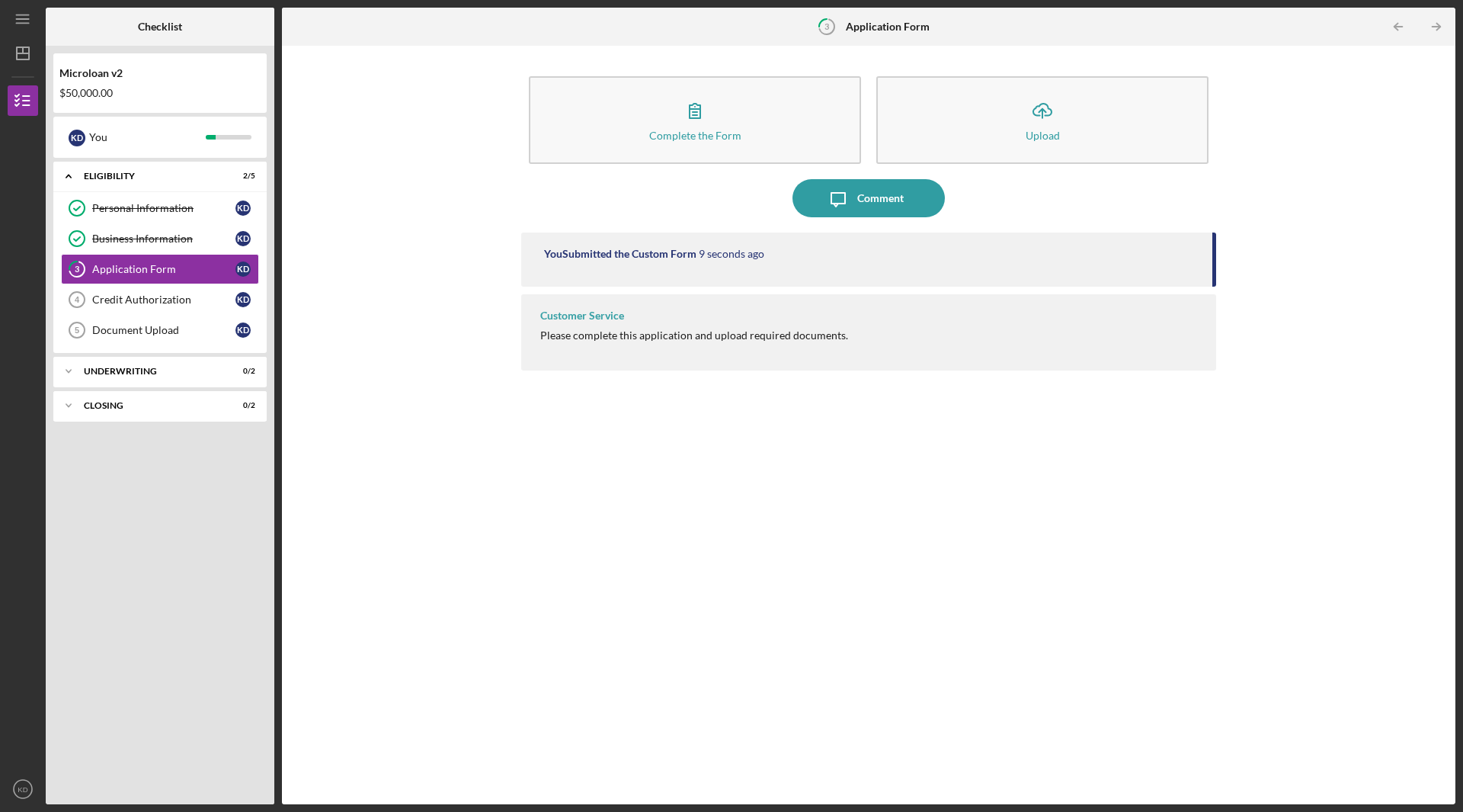
click at [886, 317] on div "Customer Service Please complete this application and upload required documents." at bounding box center [868, 333] width 695 height 76
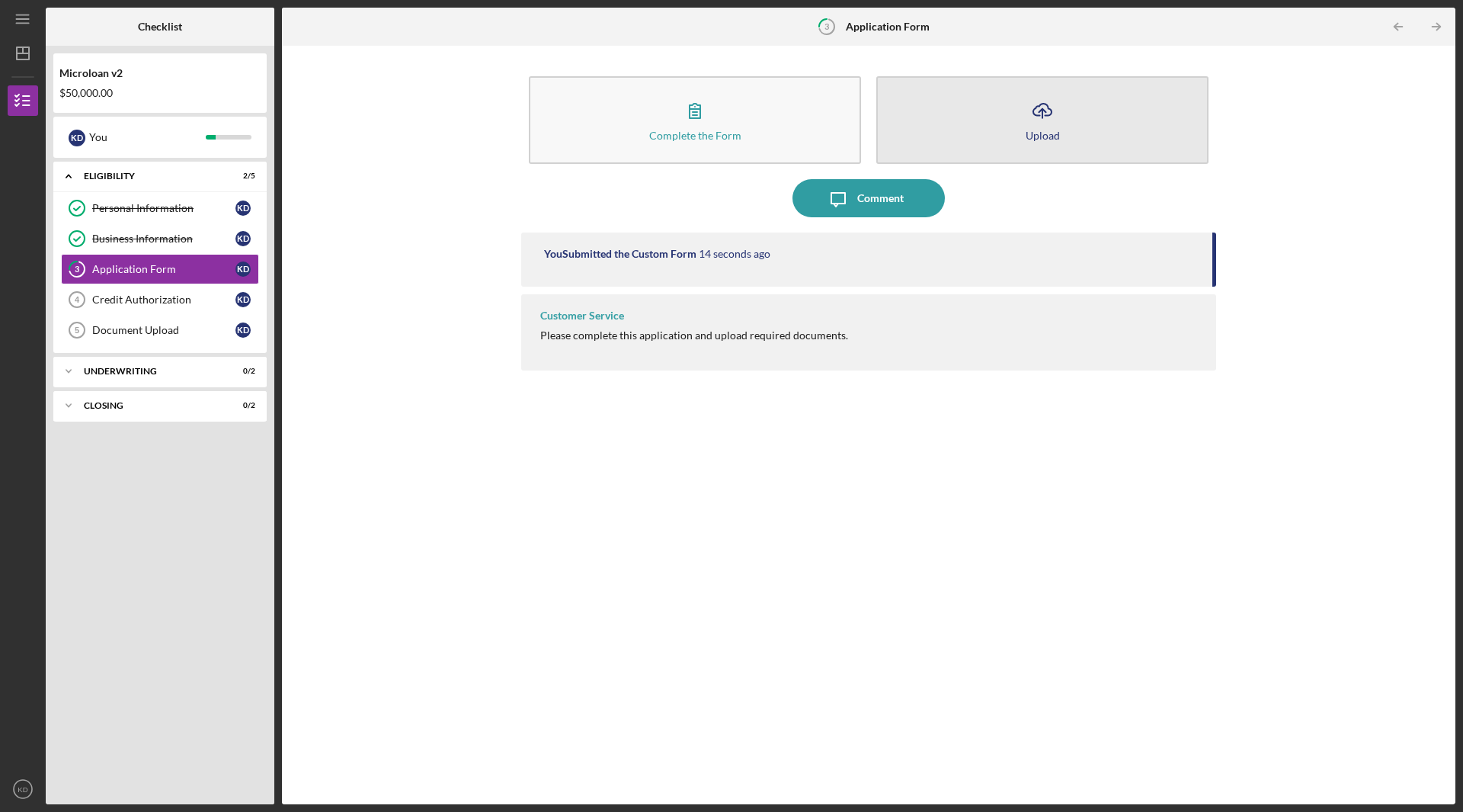
click at [1062, 132] on button "Icon/Upload Upload" at bounding box center [1043, 120] width 333 height 88
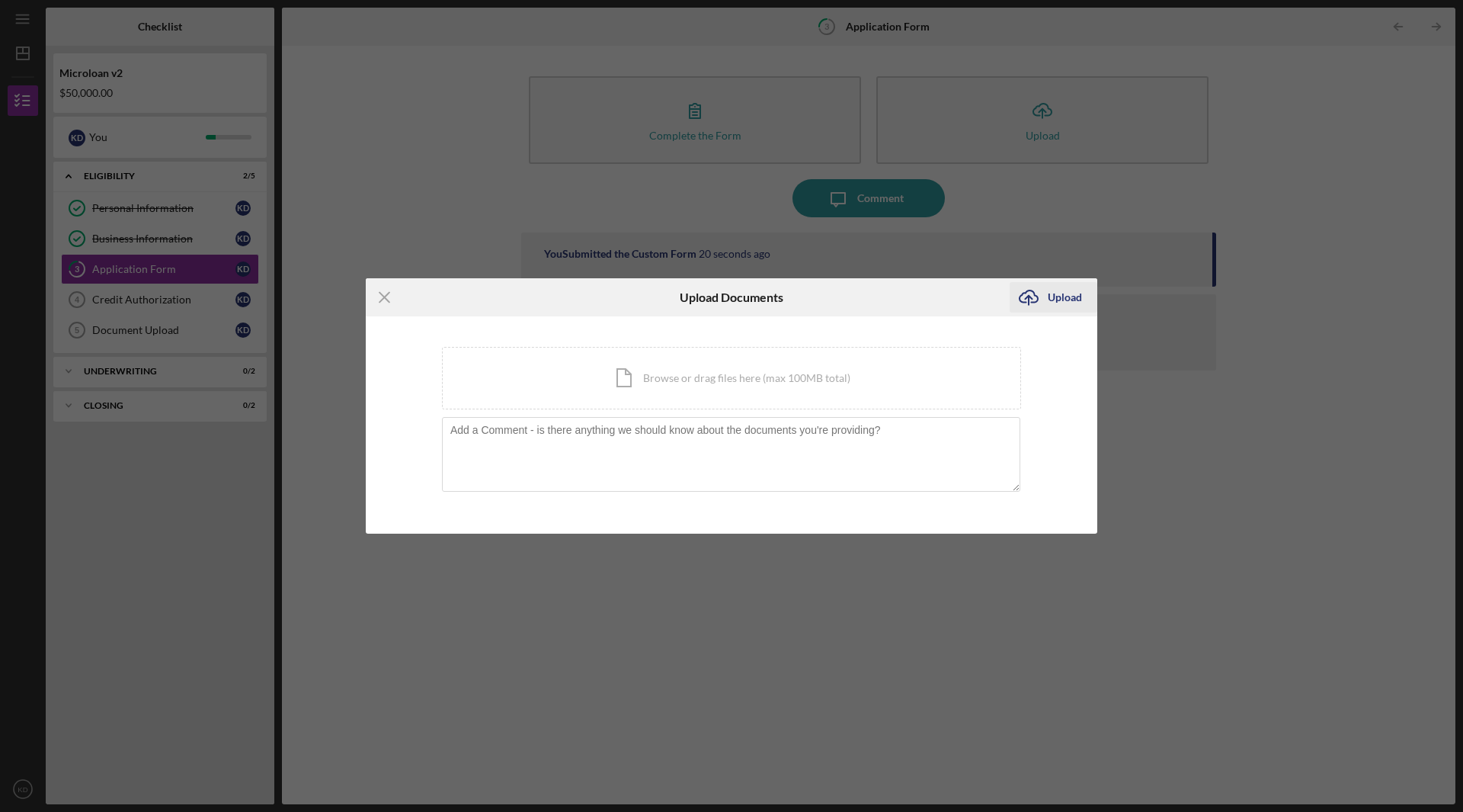
click at [1045, 295] on icon "Icon/Upload" at bounding box center [1029, 297] width 38 height 38
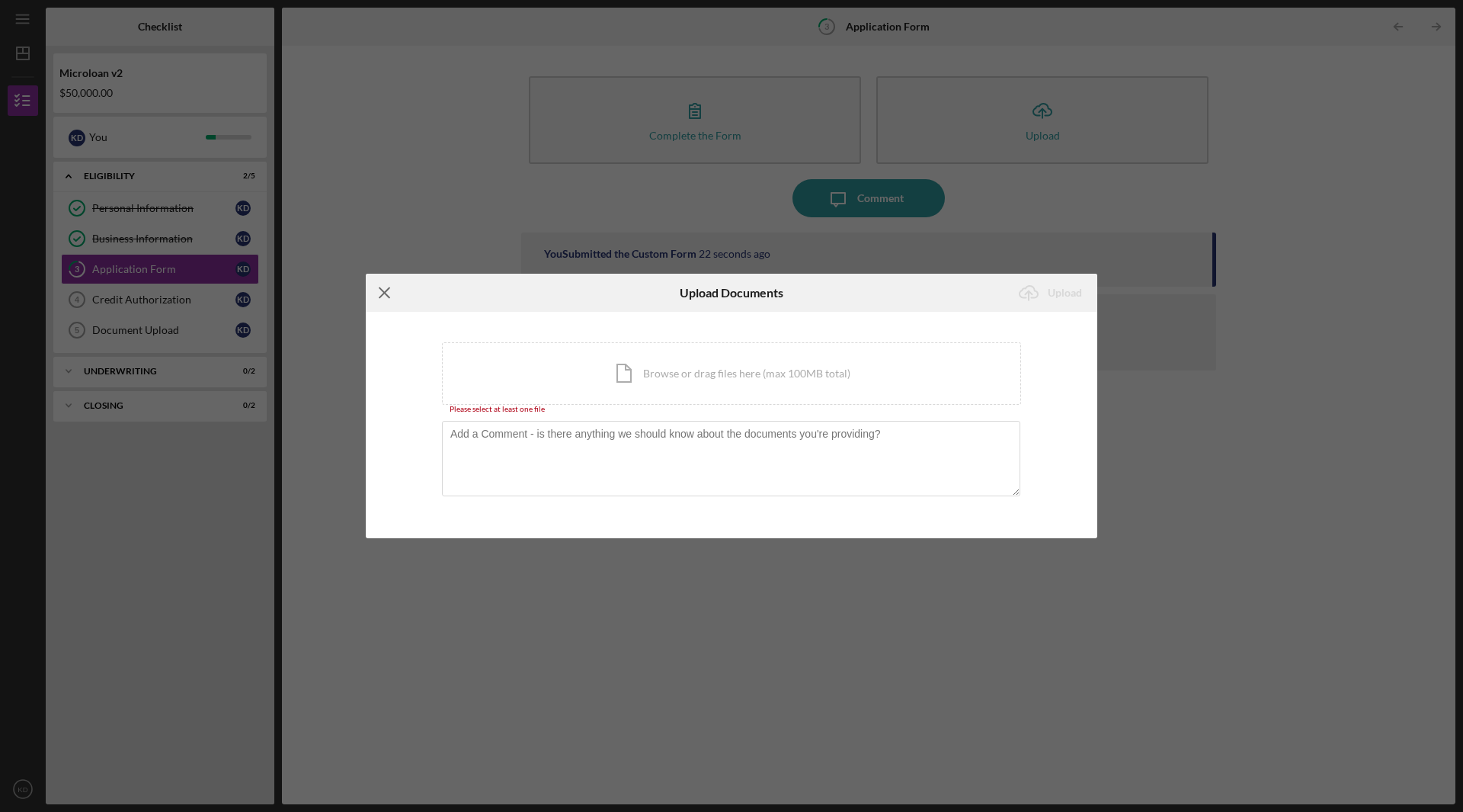
click at [379, 291] on icon "Icon/Menu Close" at bounding box center [385, 293] width 38 height 38
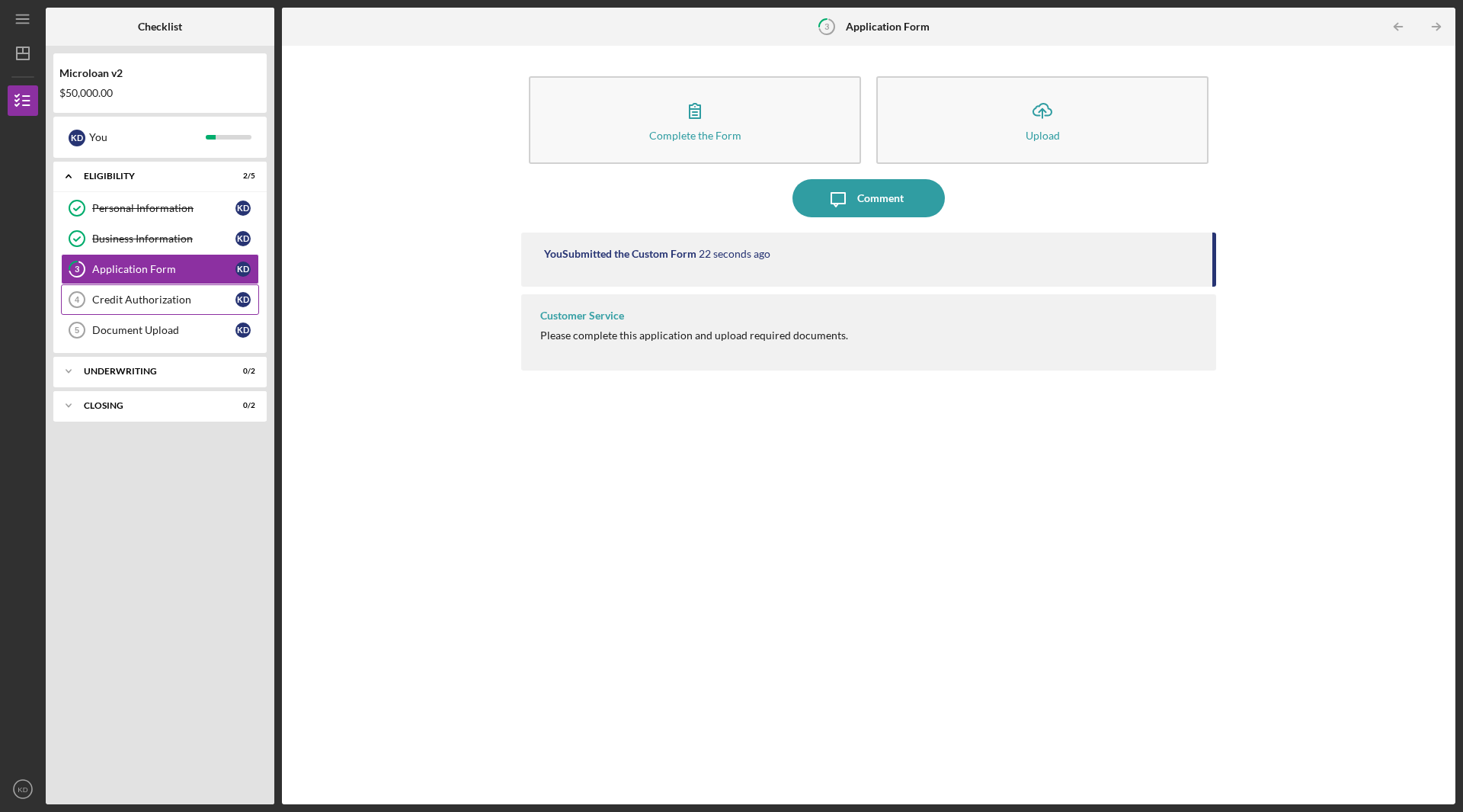
click at [111, 303] on div "Credit Authorization" at bounding box center [164, 299] width 143 height 12
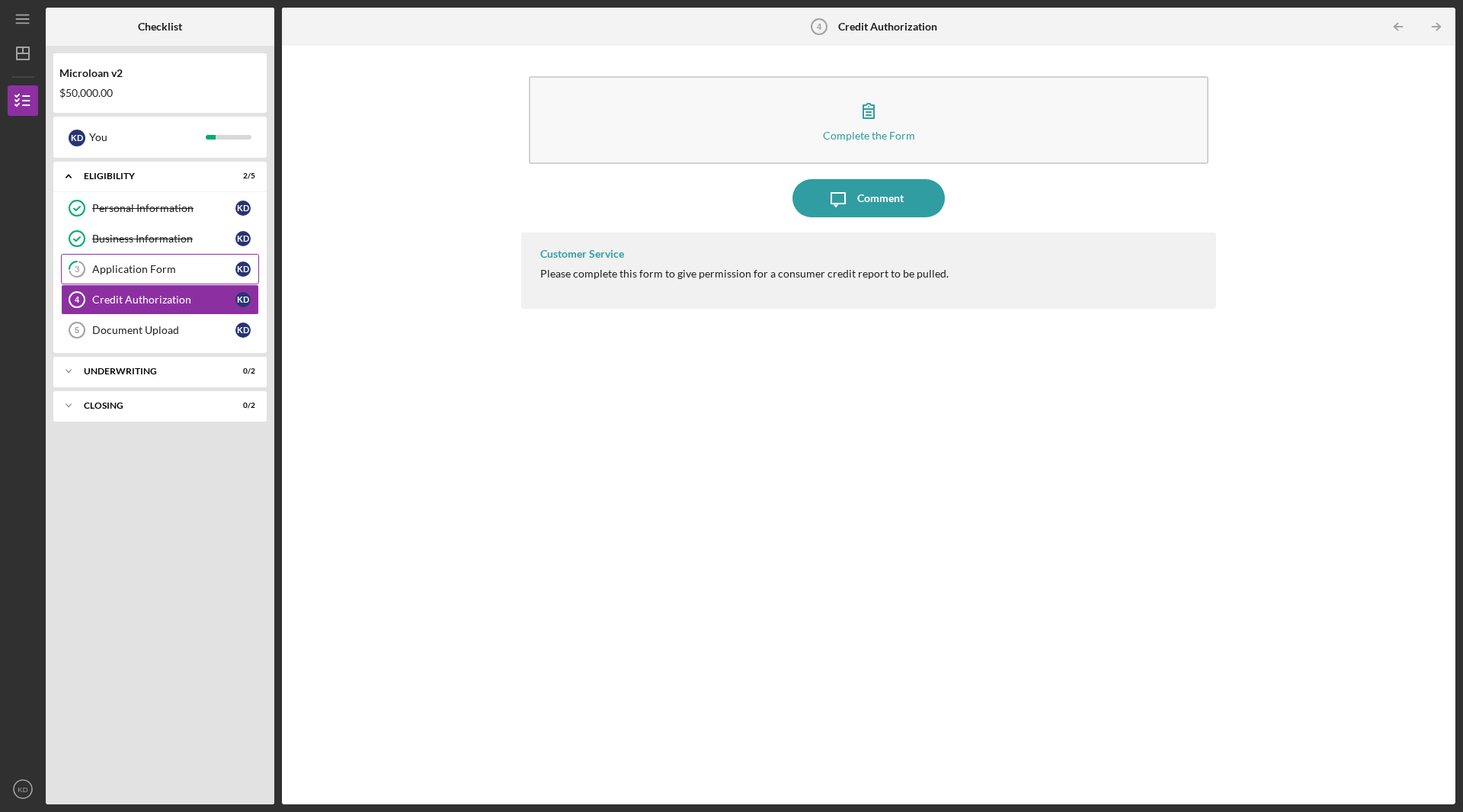
click at [128, 274] on div "Application Form" at bounding box center [164, 269] width 143 height 12
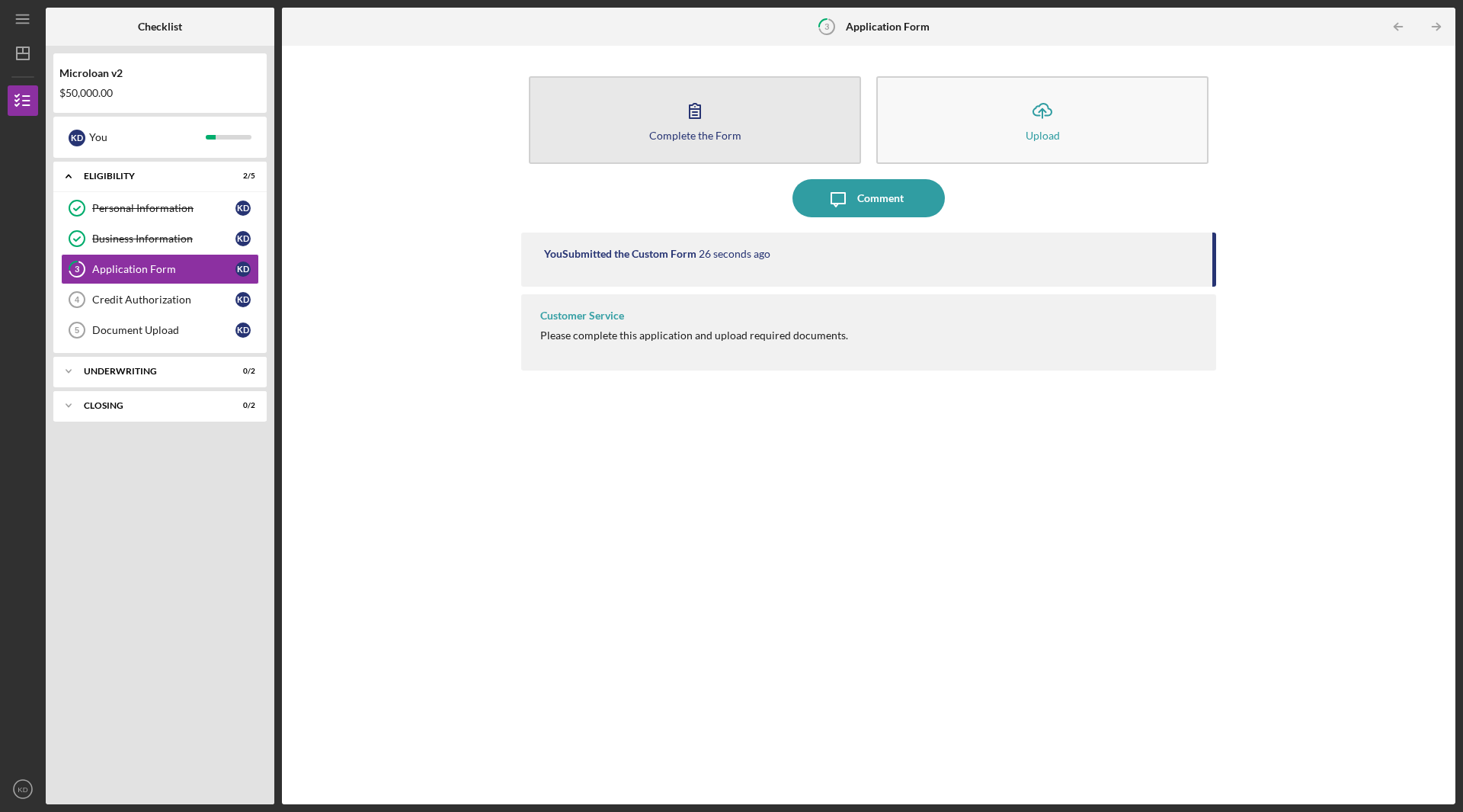
click at [752, 113] on button "Complete the Form Form" at bounding box center [695, 120] width 333 height 88
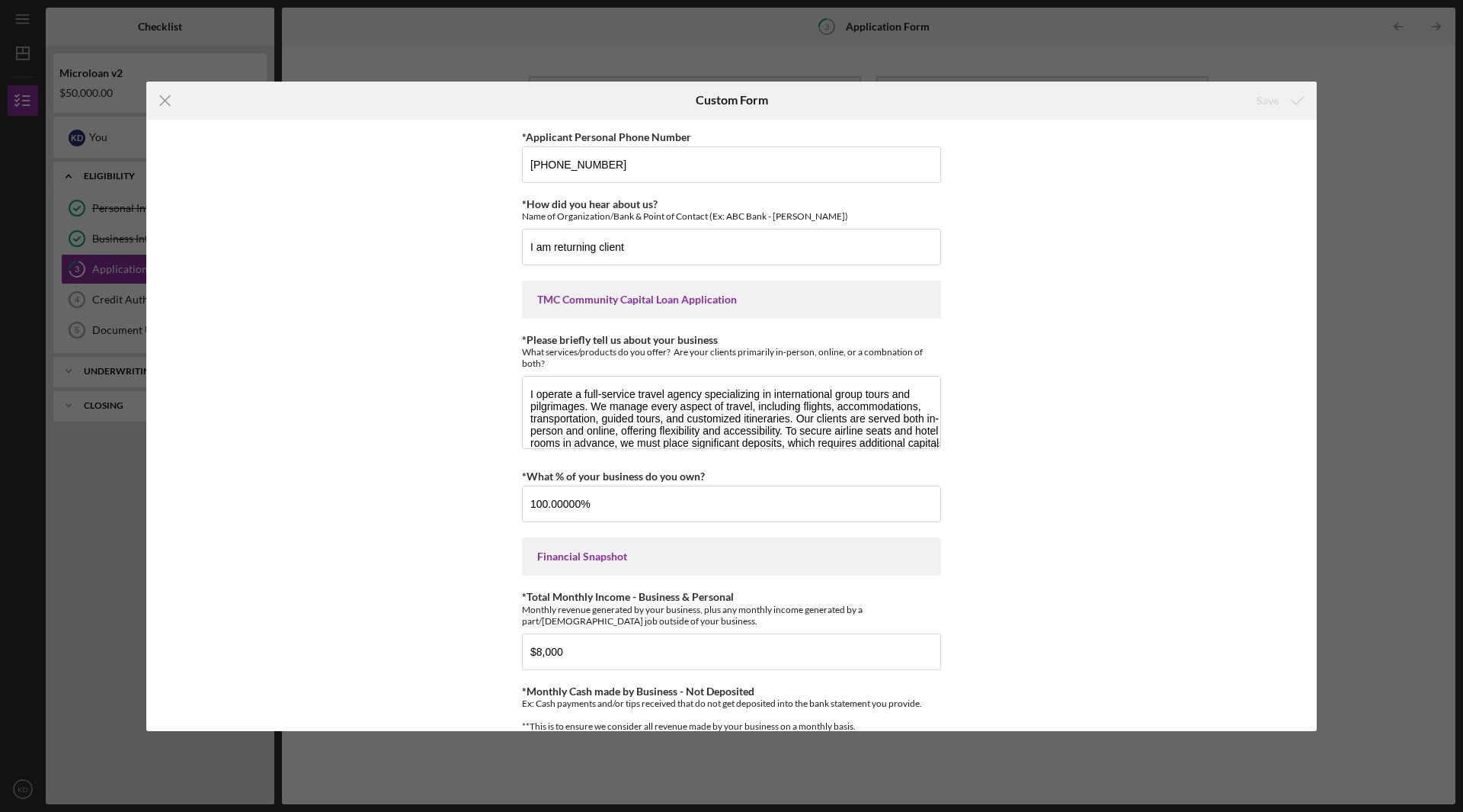
click at [1333, 133] on div "Icon/Menu Close Custom Form Save *Applicant Personal Phone Number [PHONE_NUMBER…" at bounding box center [731, 406] width 1463 height 812
click at [166, 101] on line at bounding box center [165, 100] width 10 height 10
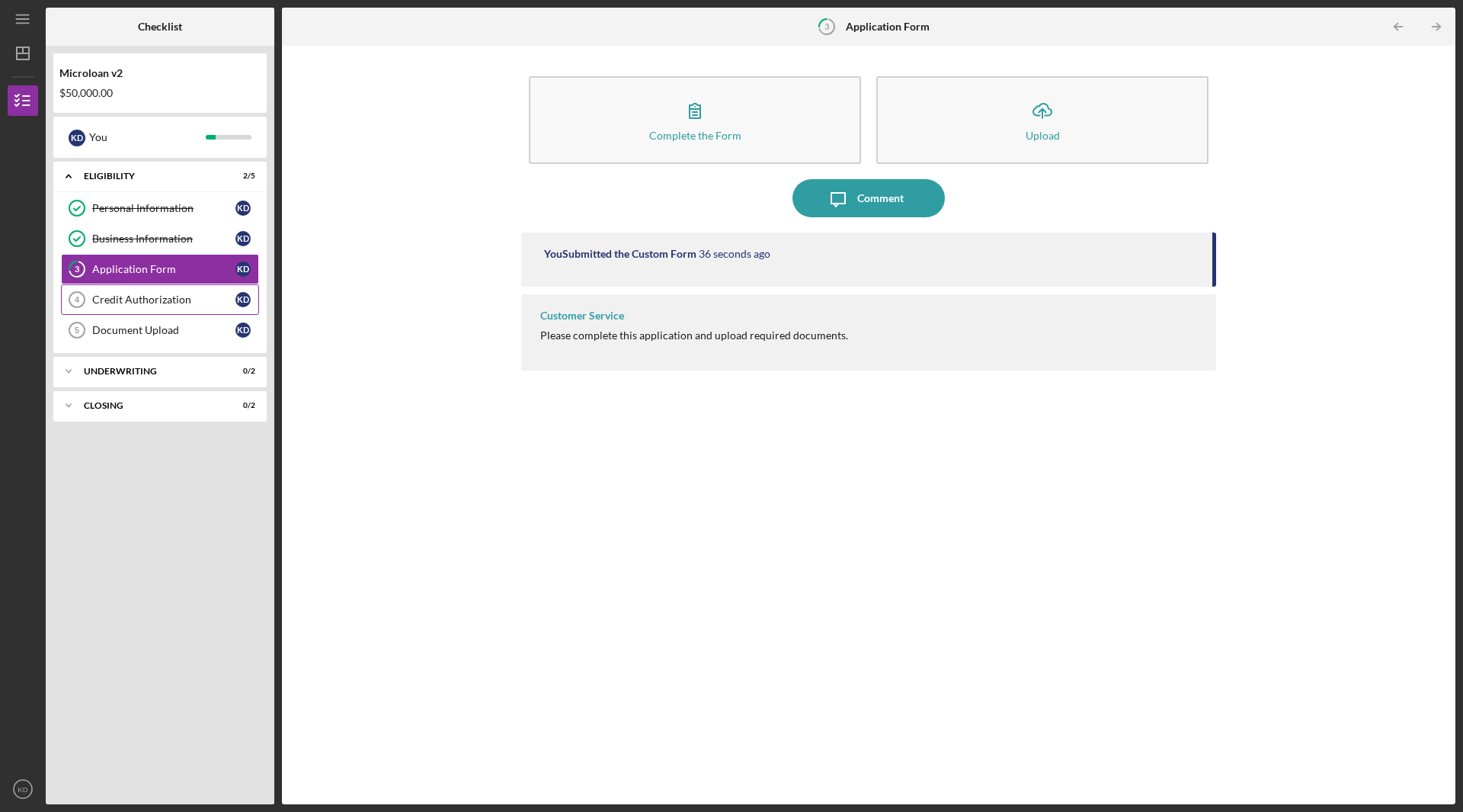
click at [142, 299] on div "Credit Authorization" at bounding box center [164, 299] width 143 height 12
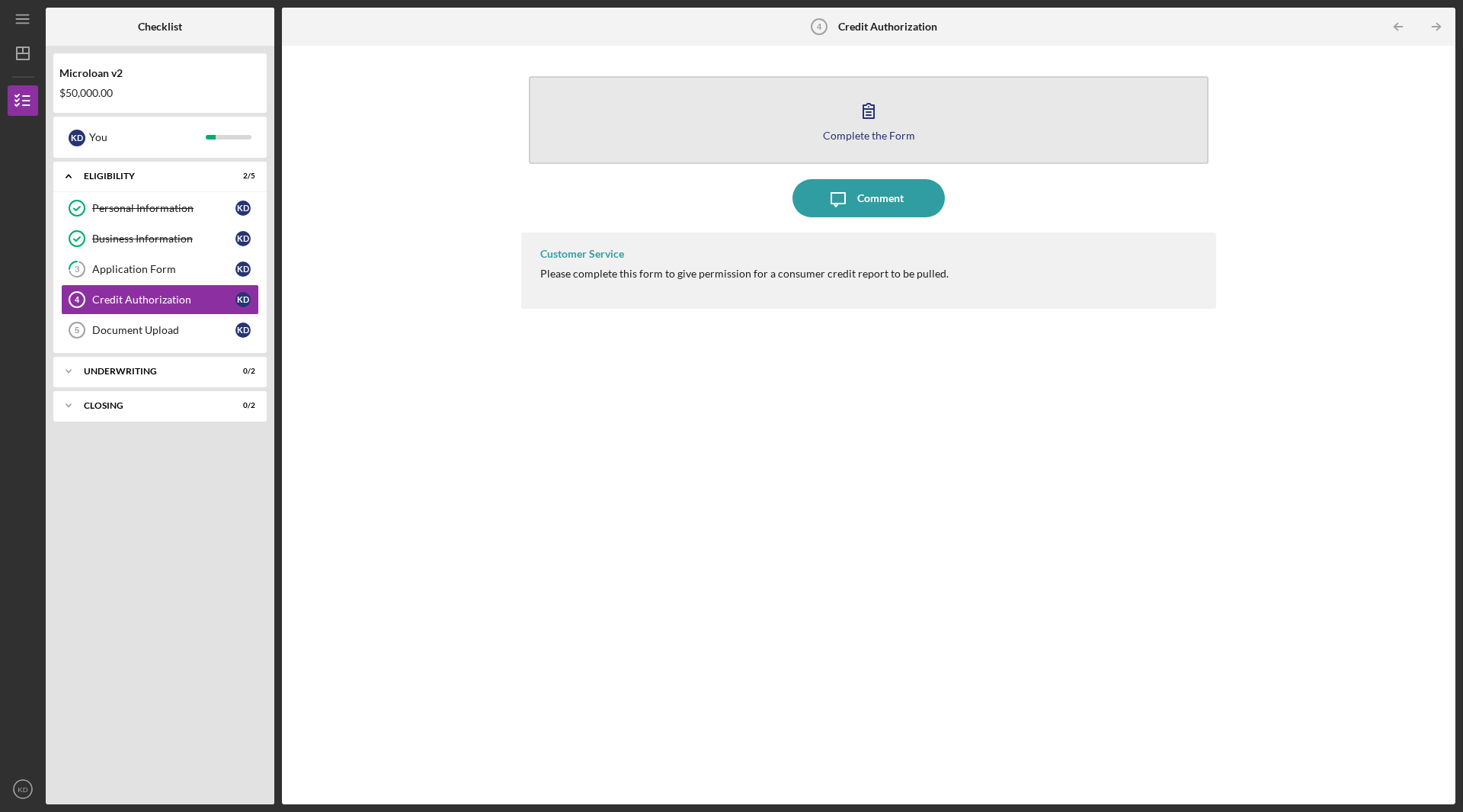
click at [847, 138] on div "Complete the Form" at bounding box center [869, 135] width 92 height 11
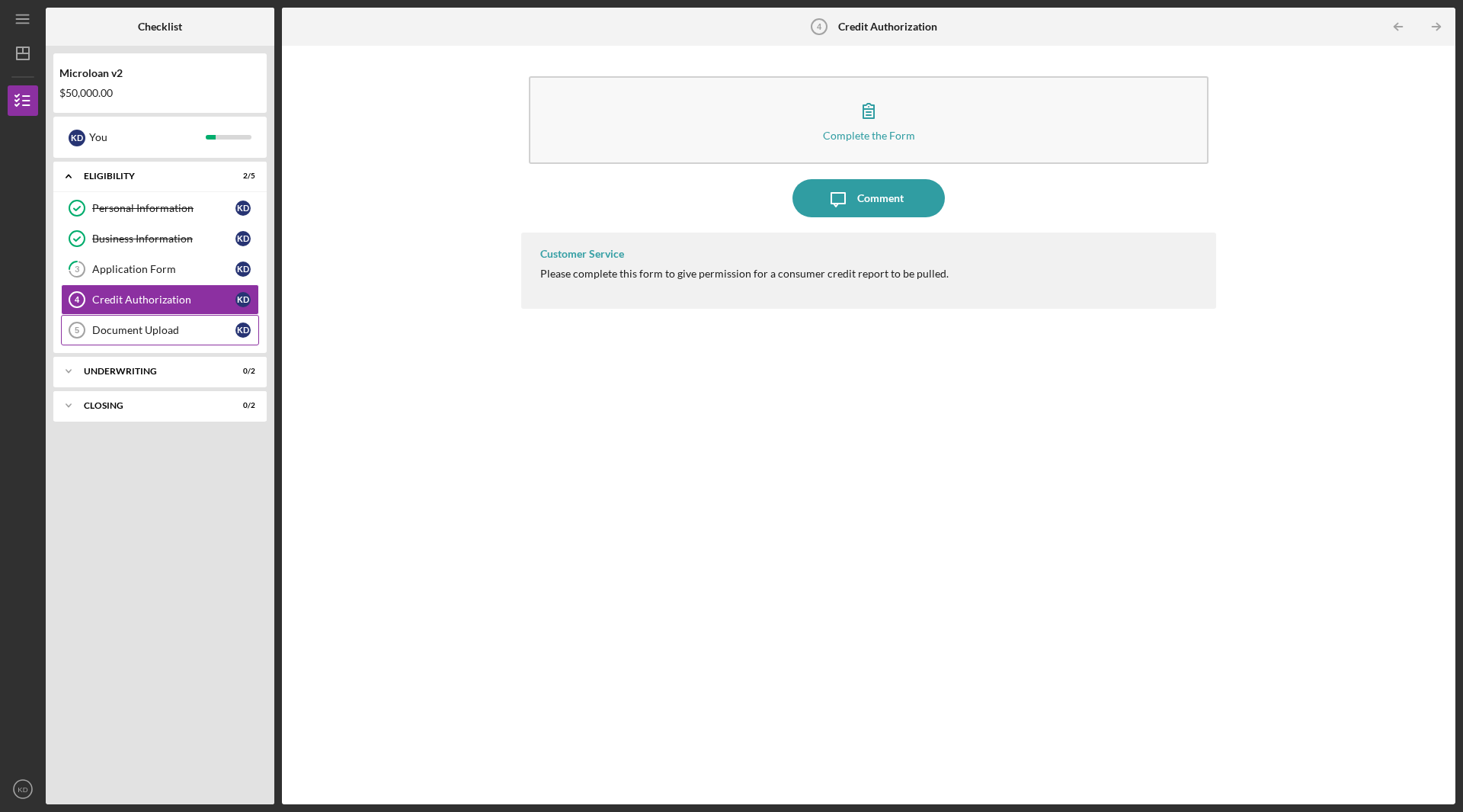
click at [166, 340] on link "Document Upload 5 Document Upload K D" at bounding box center [160, 330] width 198 height 30
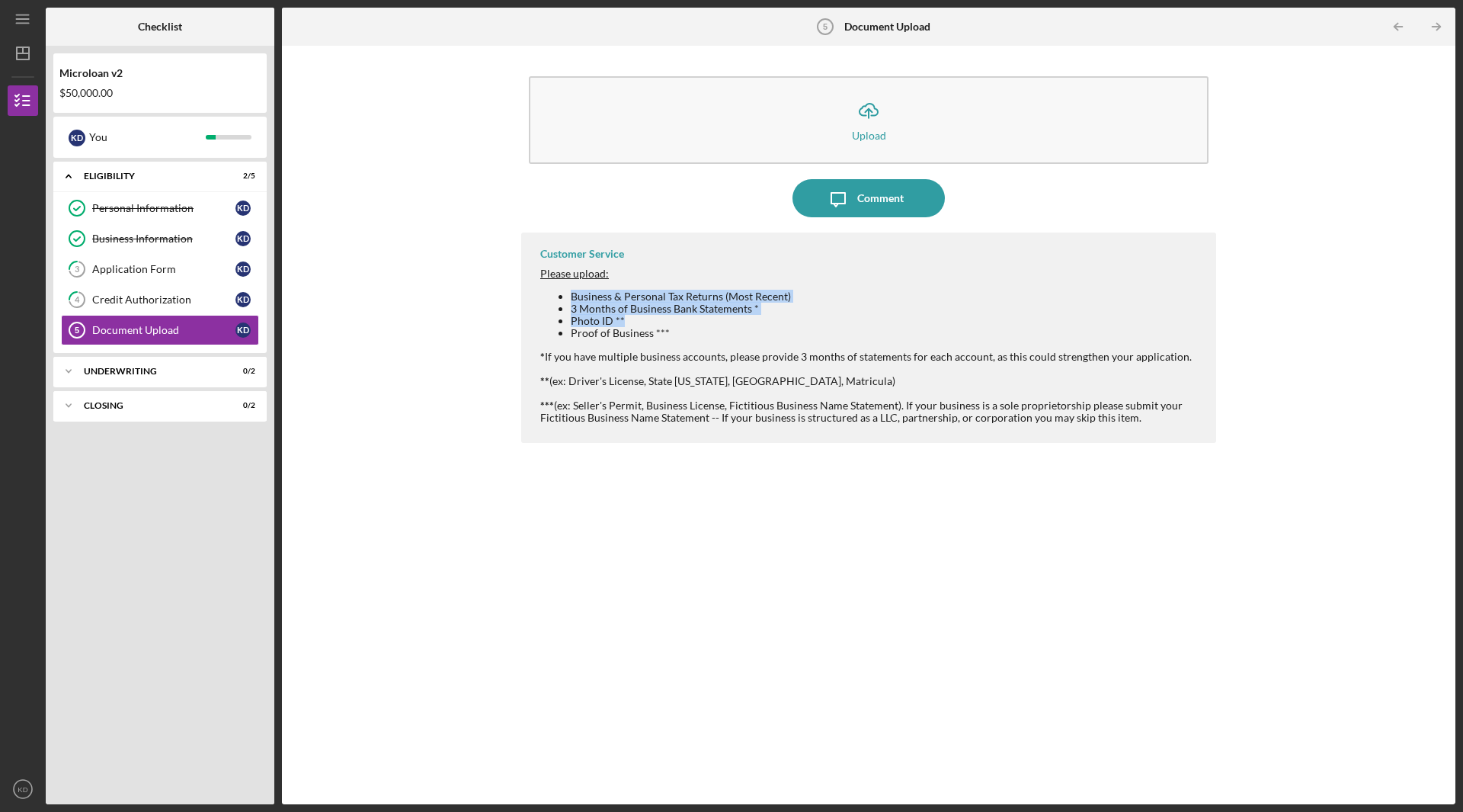
drag, startPoint x: 573, startPoint y: 298, endPoint x: 626, endPoint y: 323, distance: 58.6
click at [626, 323] on ul "Business & Personal Tax Returns (Most Recent) 3 Months of Business Bank Stateme…" at bounding box center [870, 315] width 660 height 49
copy ul "Business & Personal Tax Returns (Most Recent) 3 Months of Business Bank Stateme…"
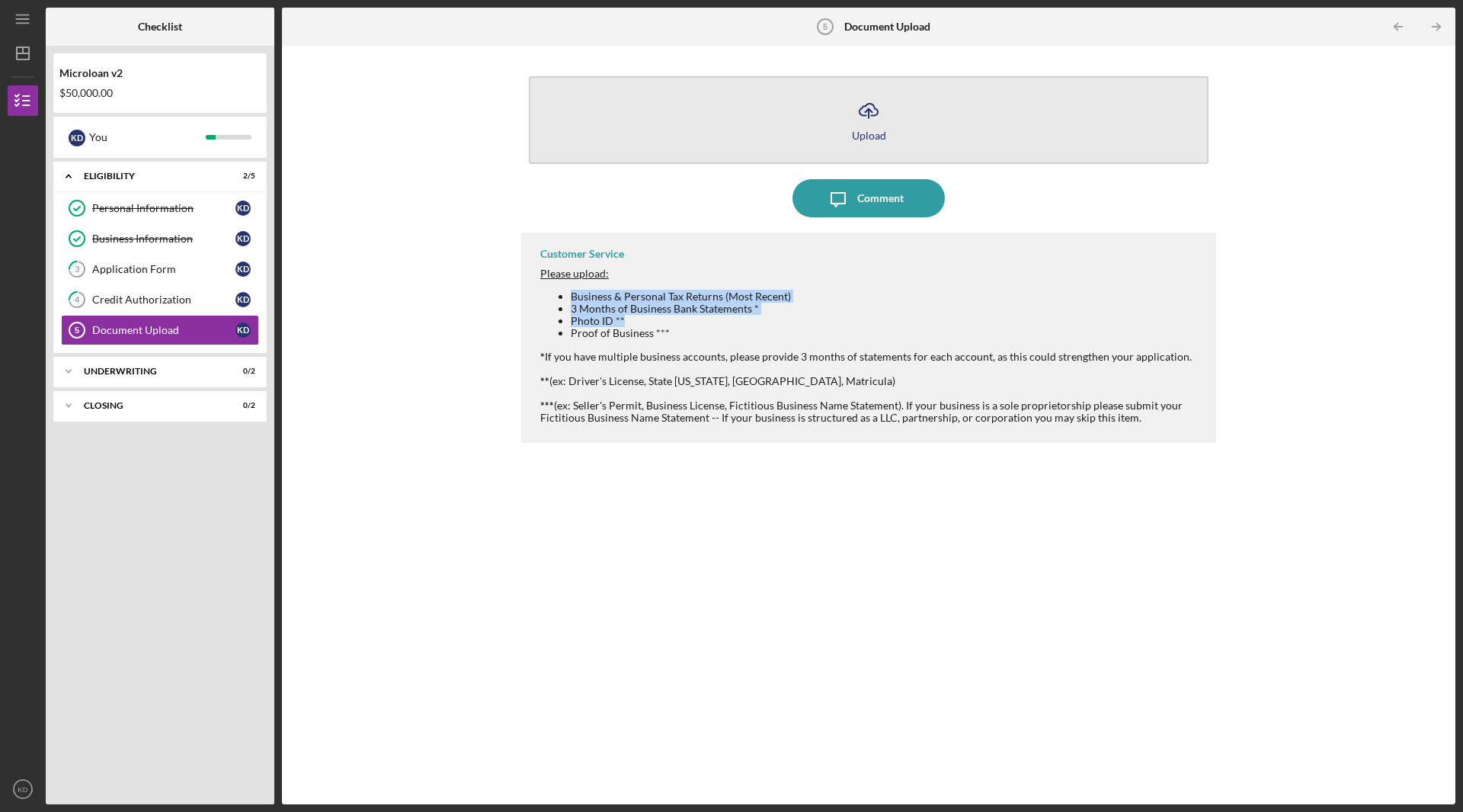
click at [866, 137] on div "Upload" at bounding box center [869, 135] width 34 height 11
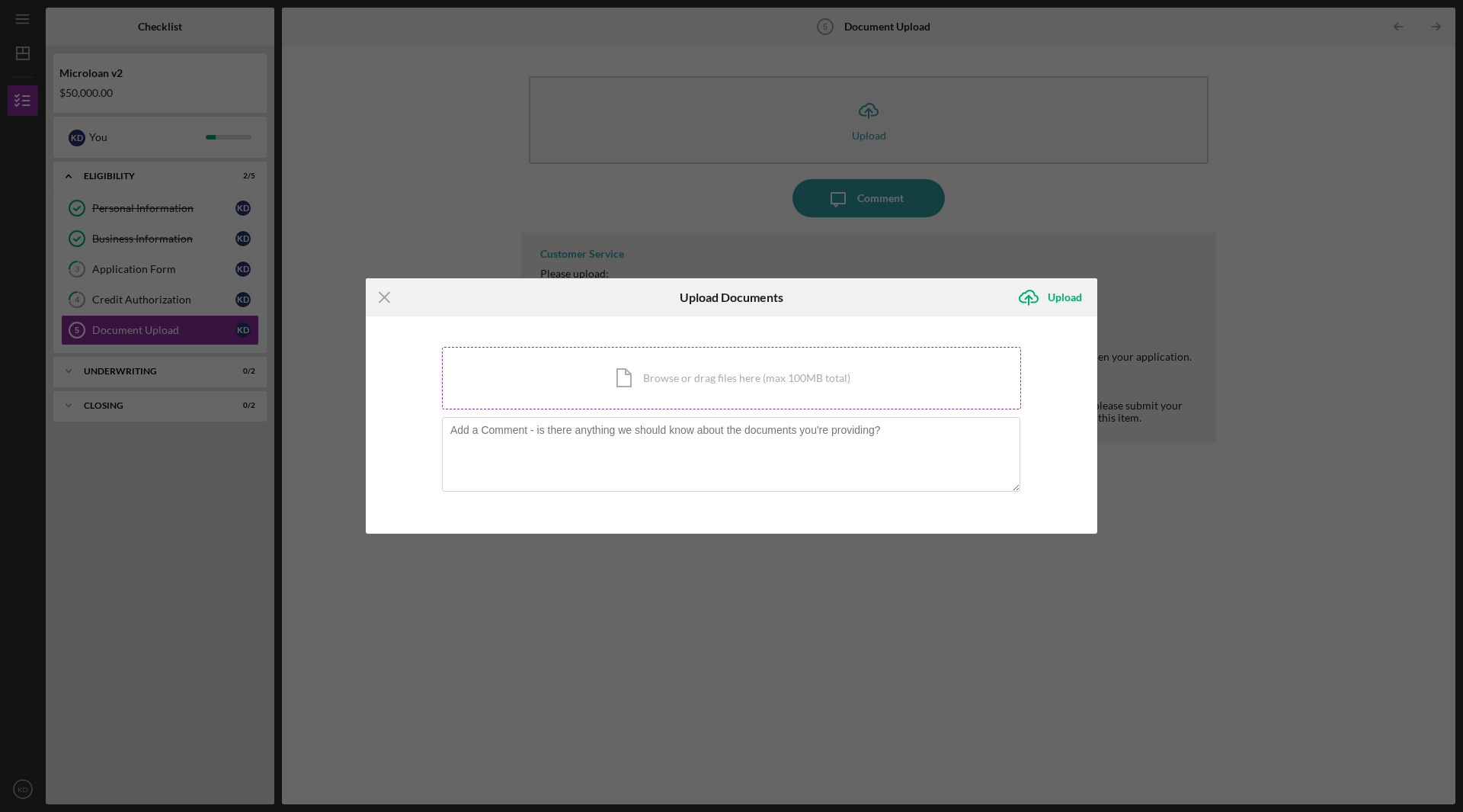
click at [622, 372] on div "Icon/Document Browse or drag files here (max 100MB total) Tap to choose files o…" at bounding box center [732, 378] width 579 height 63
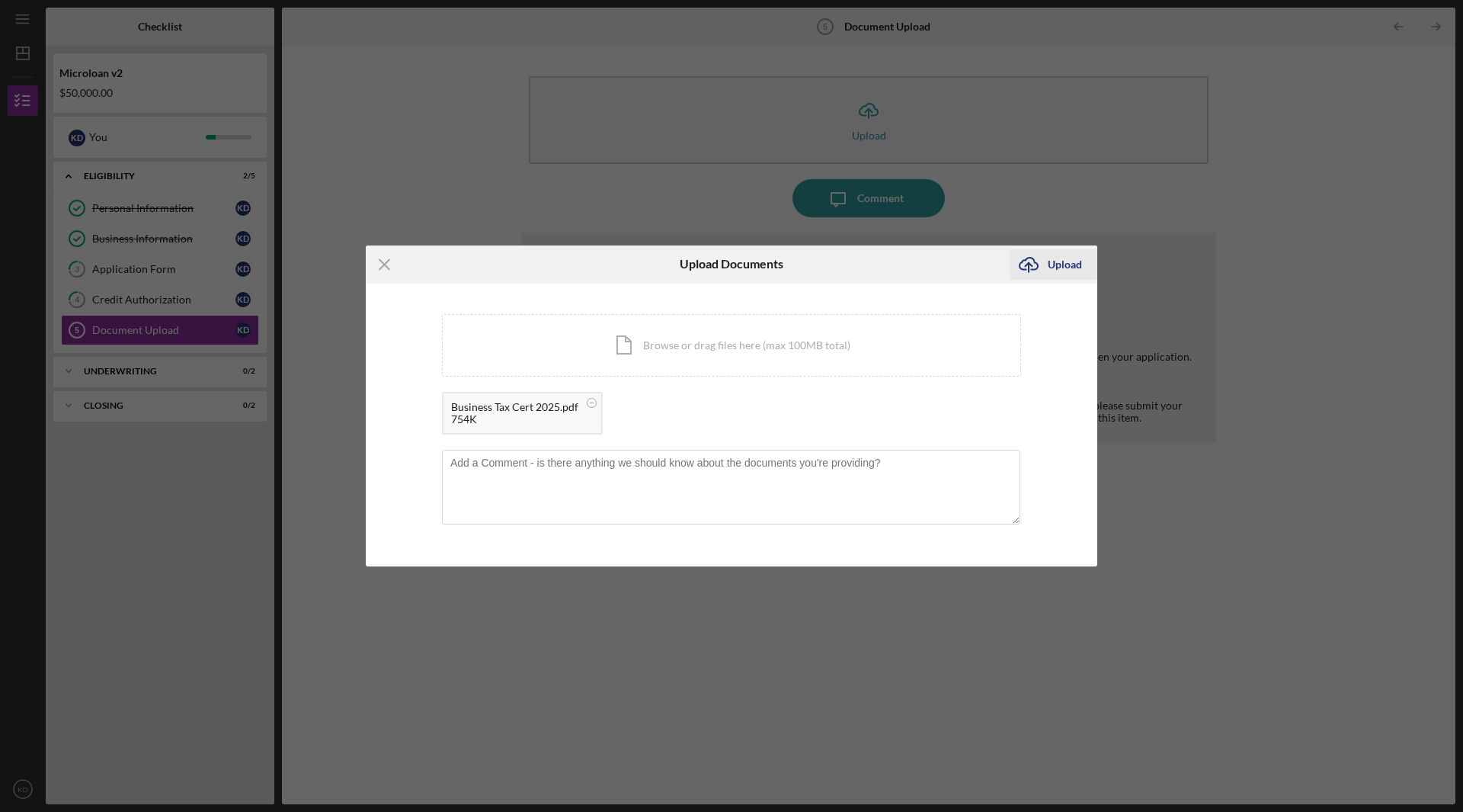
click at [1061, 265] on div "Upload" at bounding box center [1066, 265] width 34 height 30
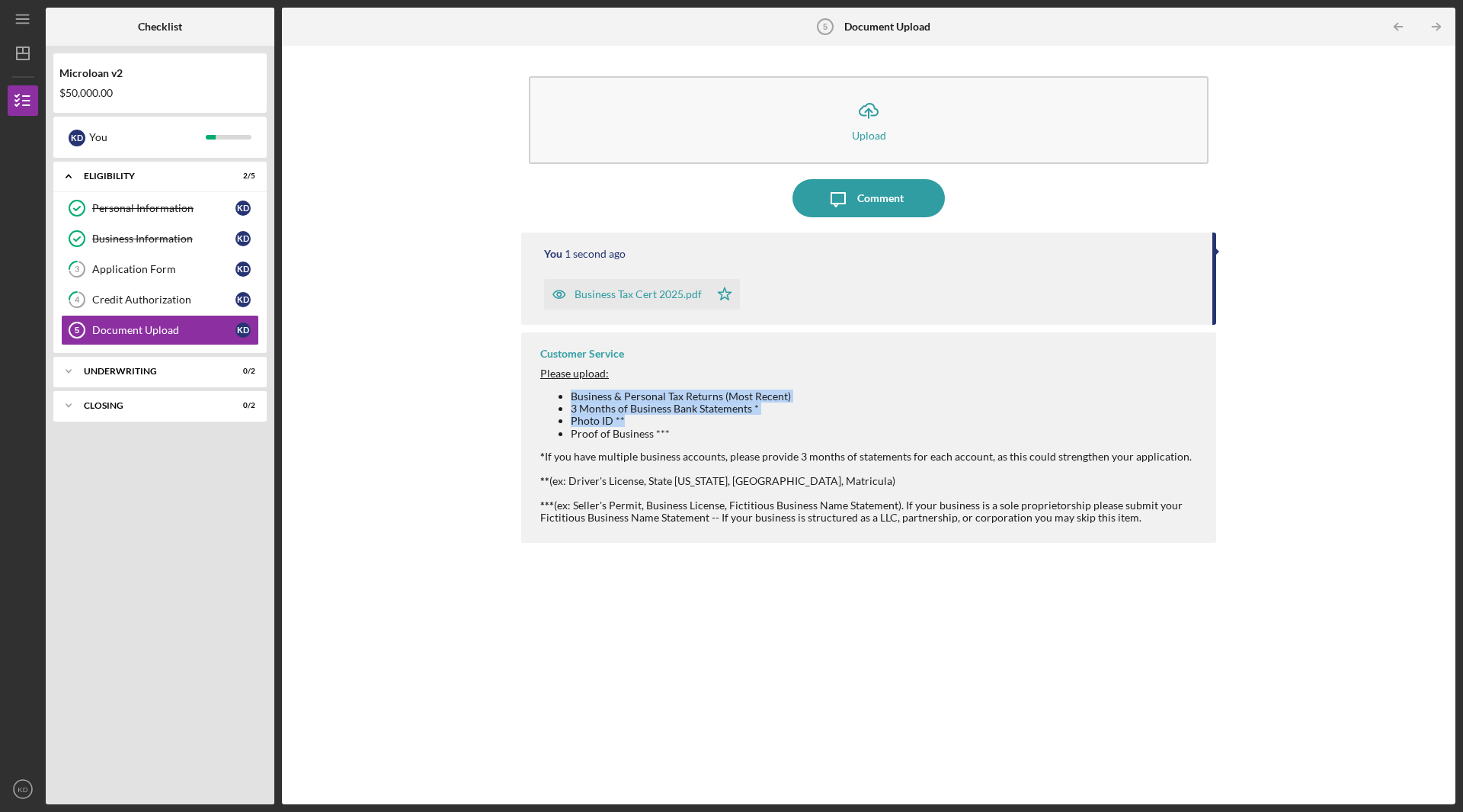
drag, startPoint x: 558, startPoint y: 397, endPoint x: 653, endPoint y: 423, distance: 98.5
click at [653, 423] on ul "Business & Personal Tax Returns (Most Recent) 3 Months of Business Bank Stateme…" at bounding box center [870, 414] width 660 height 49
copy ul "Business & Personal Tax Returns (Most Recent) 3 Months of Business Bank Stateme…"
click at [830, 200] on icon "Icon/Message" at bounding box center [839, 198] width 38 height 38
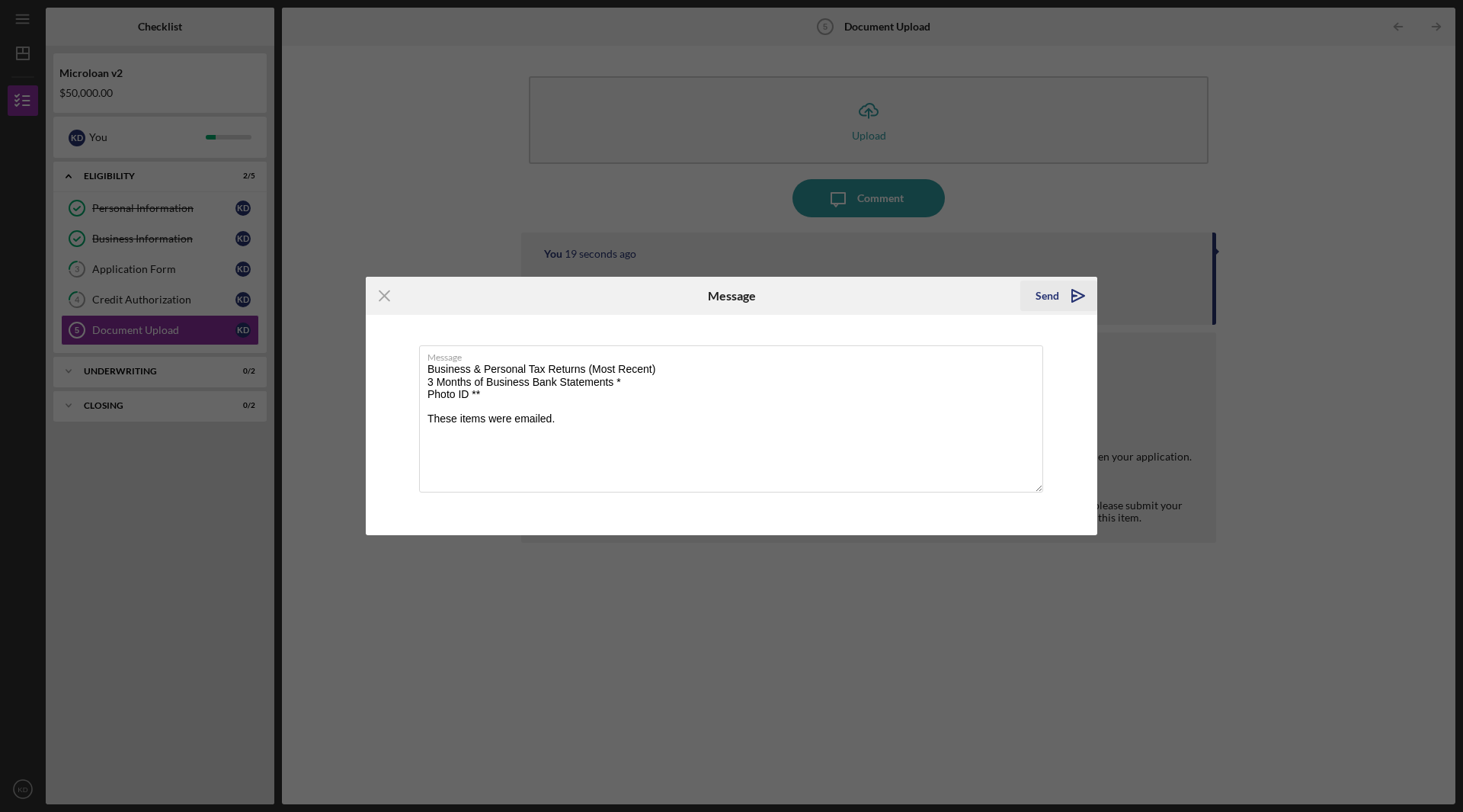
type textarea "Business & Personal Tax Returns (Most Recent) 3 Months of Business Bank Stateme…"
click at [1059, 294] on button "Send Icon/icon-invite-send" at bounding box center [1059, 295] width 77 height 30
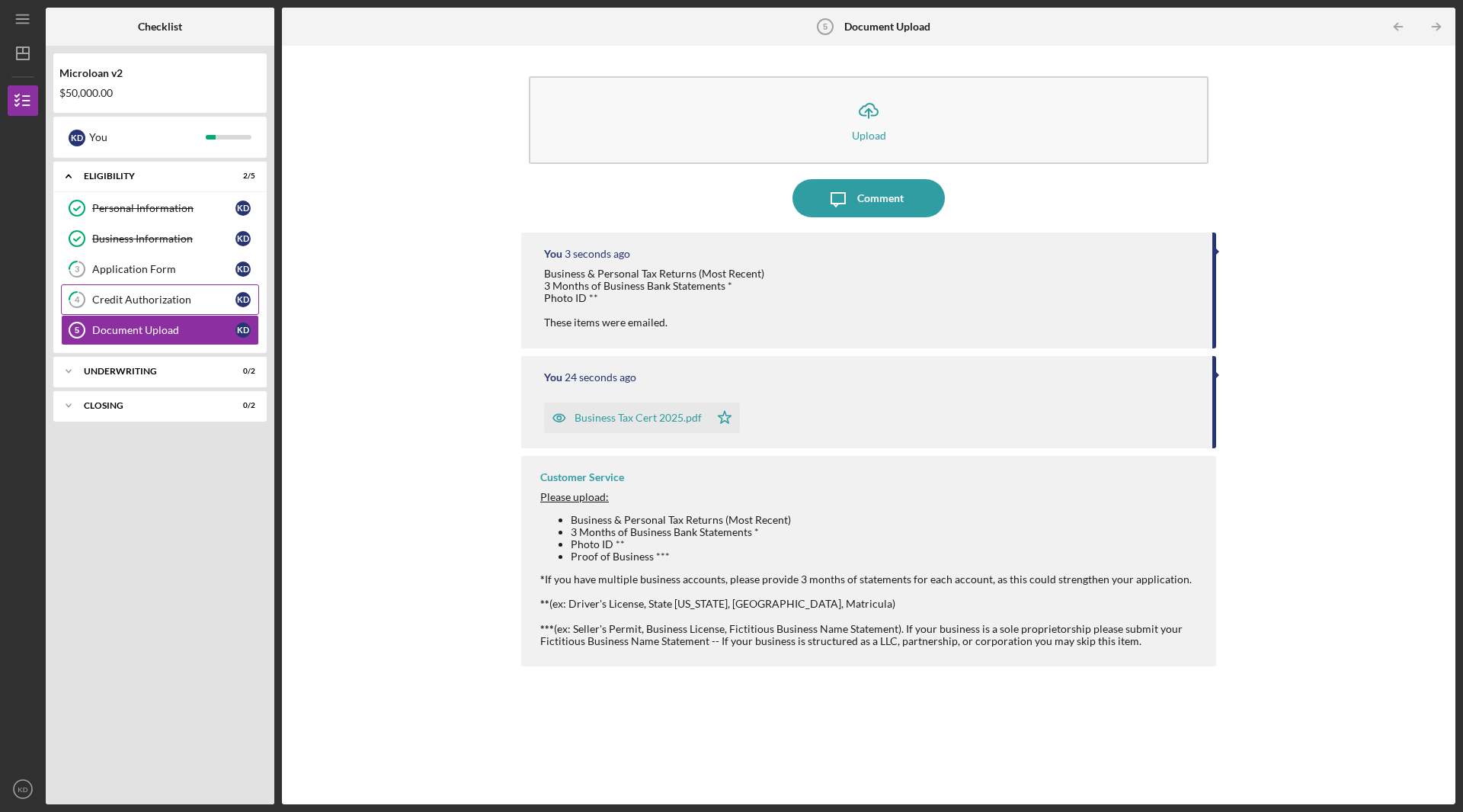
click at [184, 295] on div "Credit Authorization" at bounding box center [164, 299] width 143 height 12
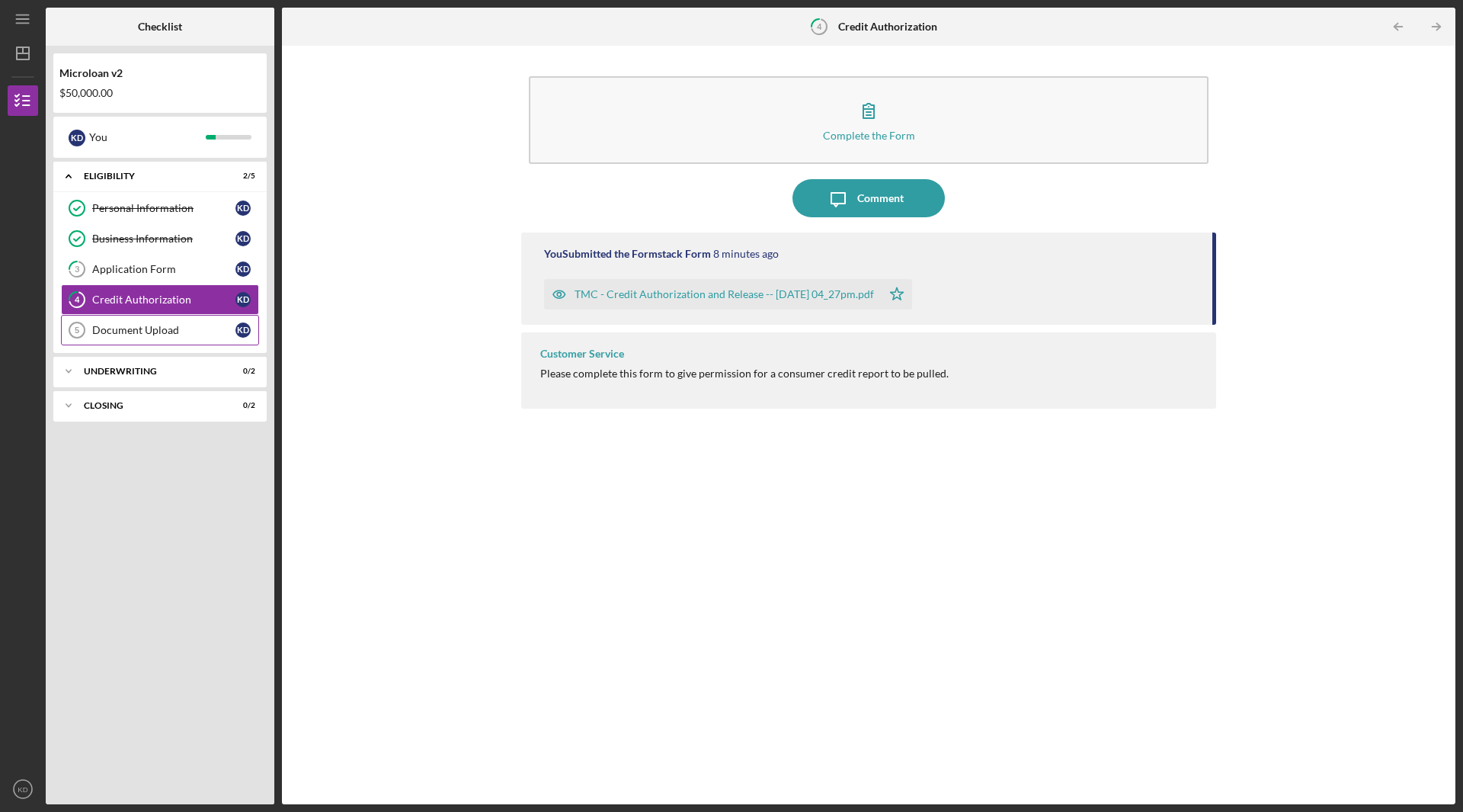
click at [181, 333] on div "Document Upload" at bounding box center [164, 330] width 143 height 12
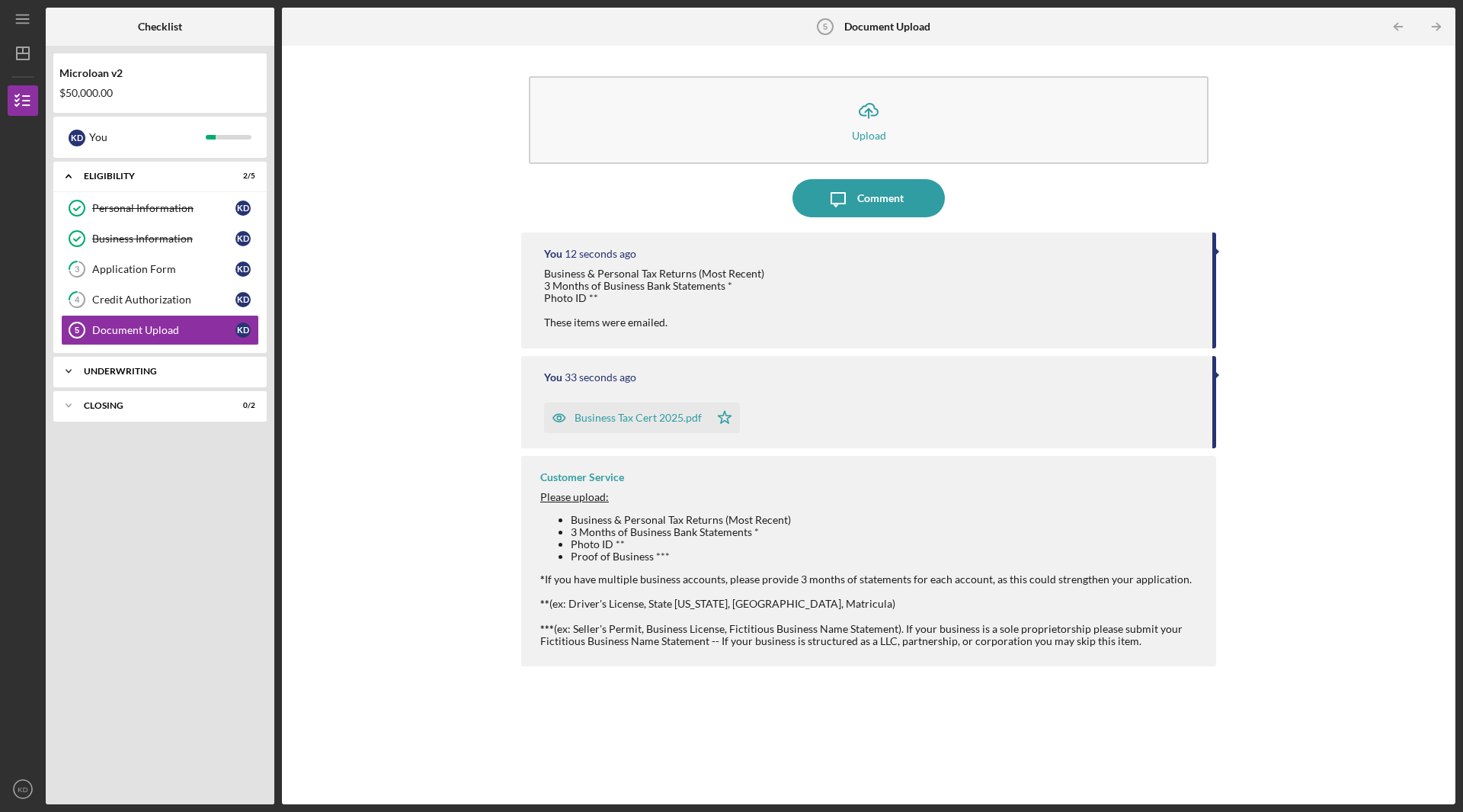
click at [150, 374] on div "Underwriting" at bounding box center [166, 372] width 164 height 10
click at [164, 410] on div "Additional Documentation (optional)" at bounding box center [164, 403] width 143 height 25
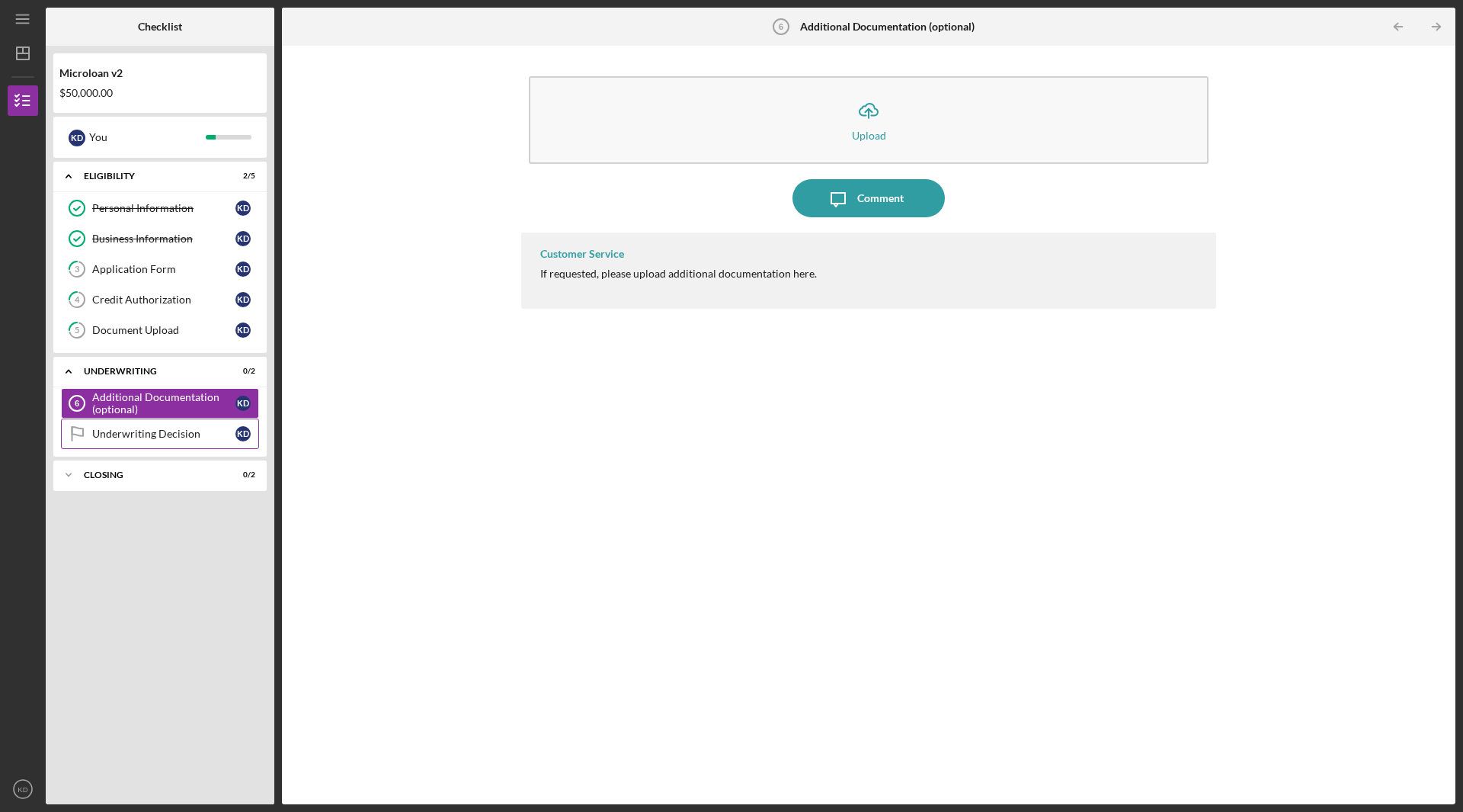
click at [173, 436] on div "Underwriting Decision" at bounding box center [164, 434] width 143 height 12
